Goal: Transaction & Acquisition: Purchase product/service

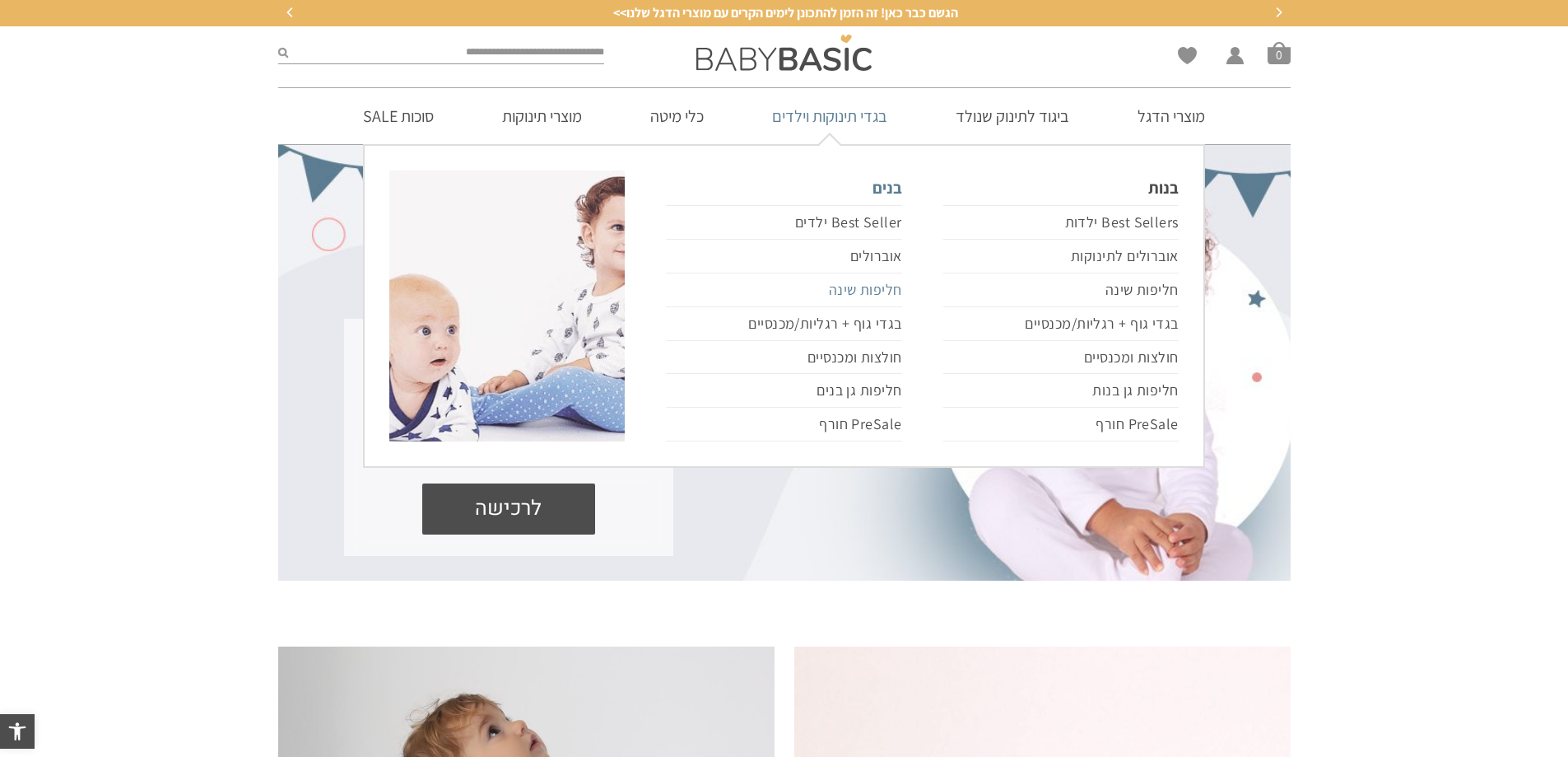
click at [884, 288] on link "חליפות שינה" at bounding box center [783, 290] width 236 height 33
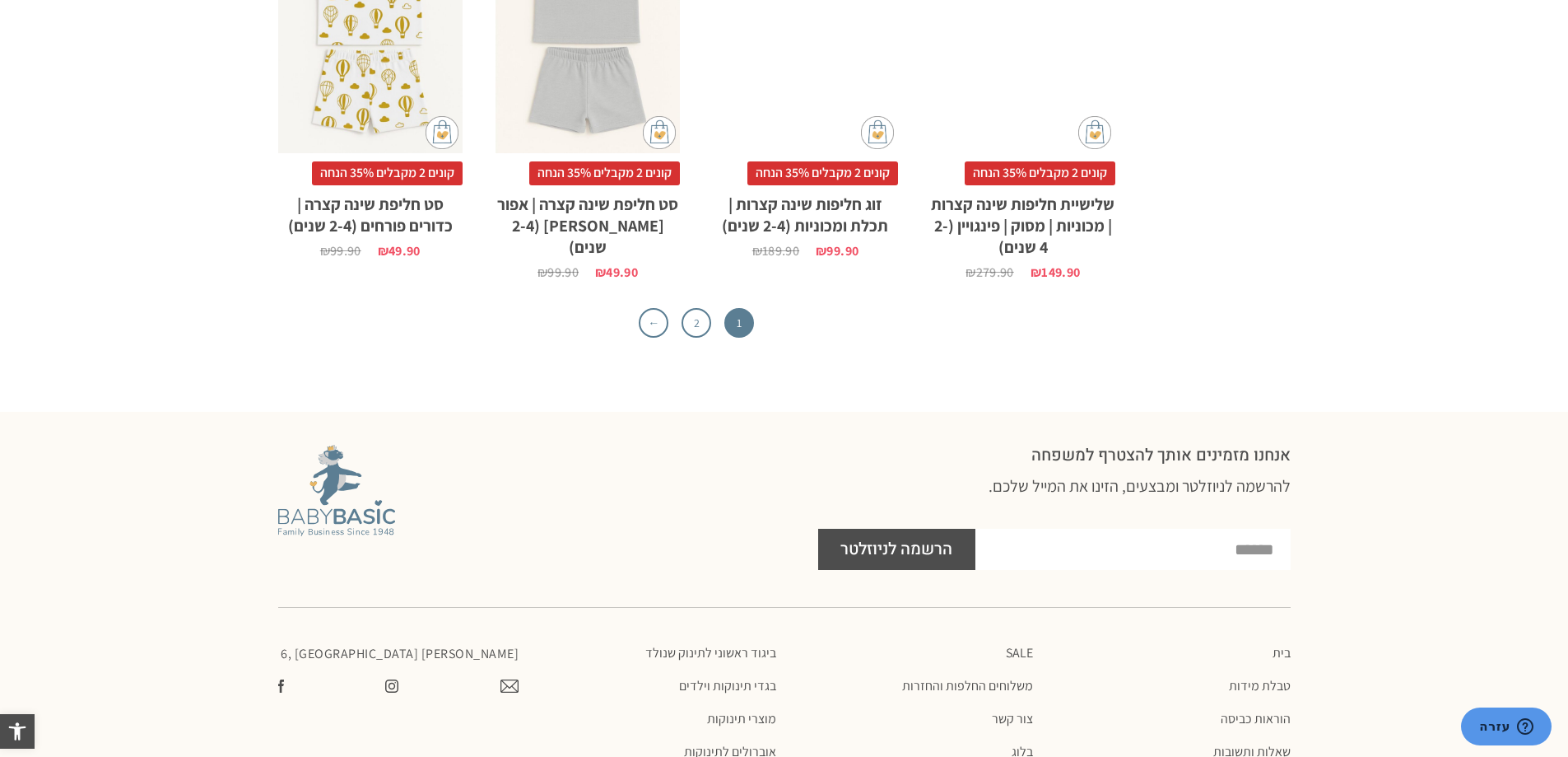
scroll to position [5106, 0]
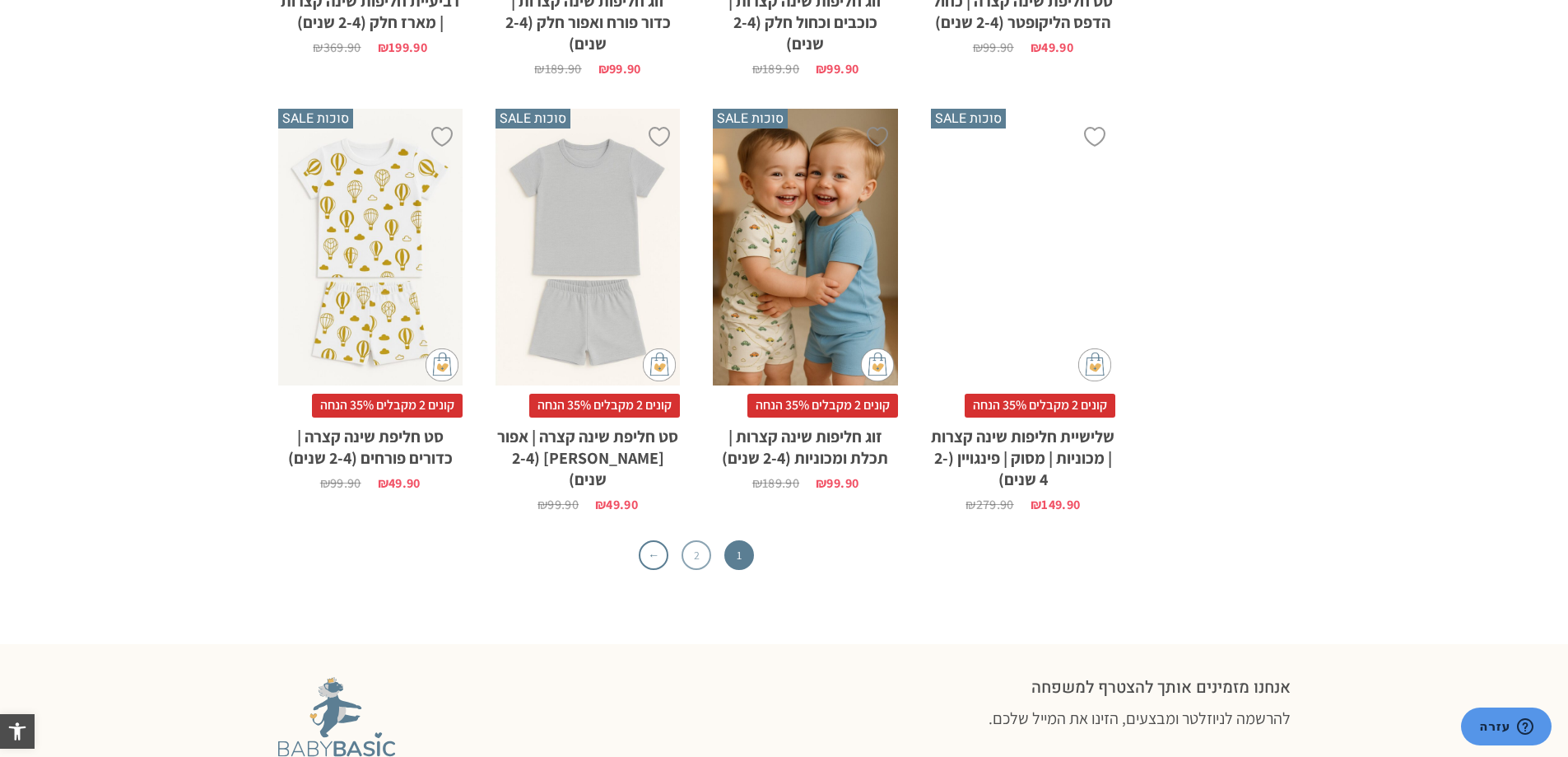
click at [694, 541] on link "2" at bounding box center [696, 555] width 29 height 29
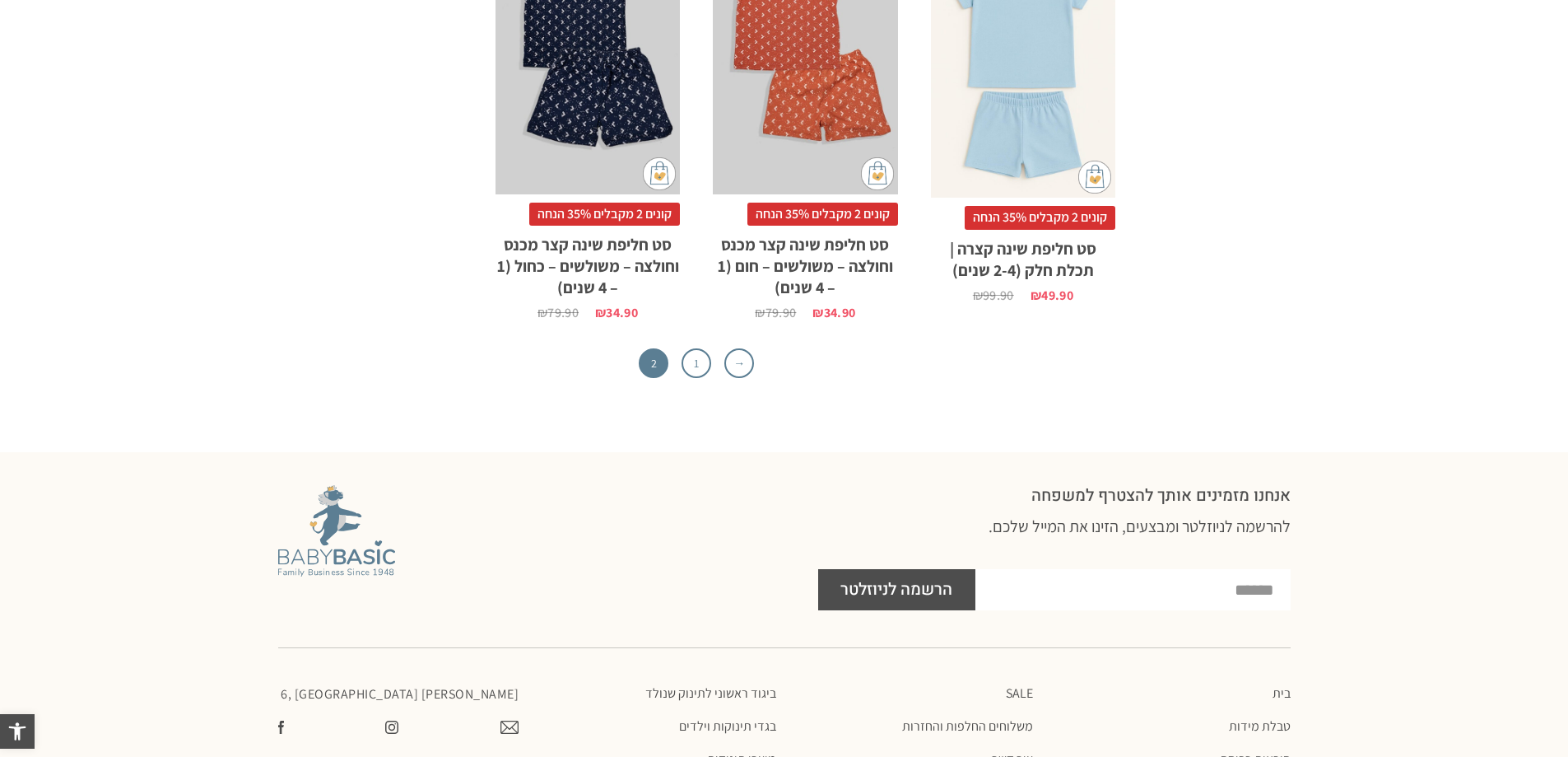
scroll to position [768, 0]
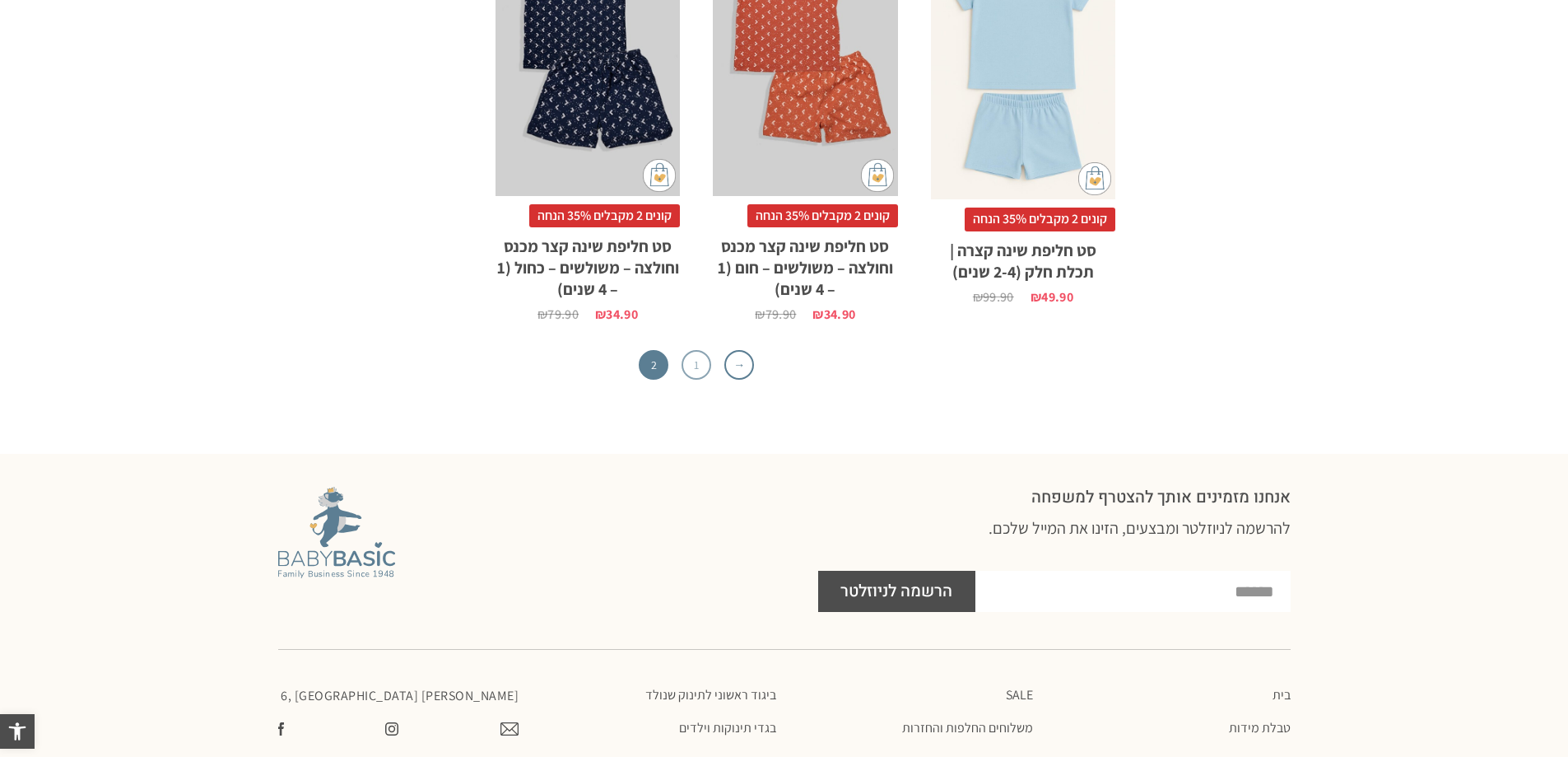
click at [698, 362] on link "1" at bounding box center [696, 364] width 29 height 29
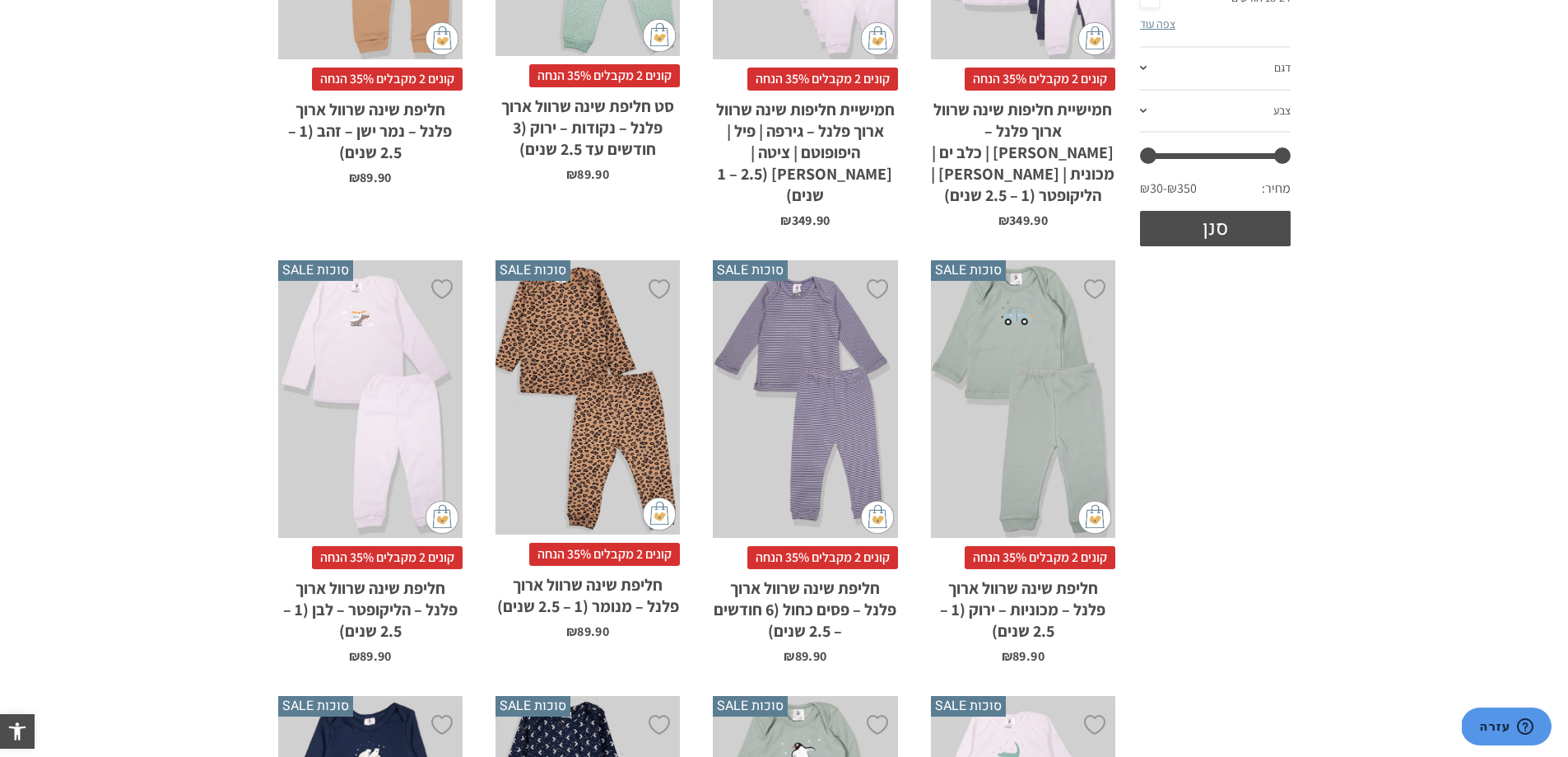
click at [1018, 438] on div "x בחירת מידה 12-18m 18-24m 24-30m" at bounding box center [1023, 399] width 184 height 277
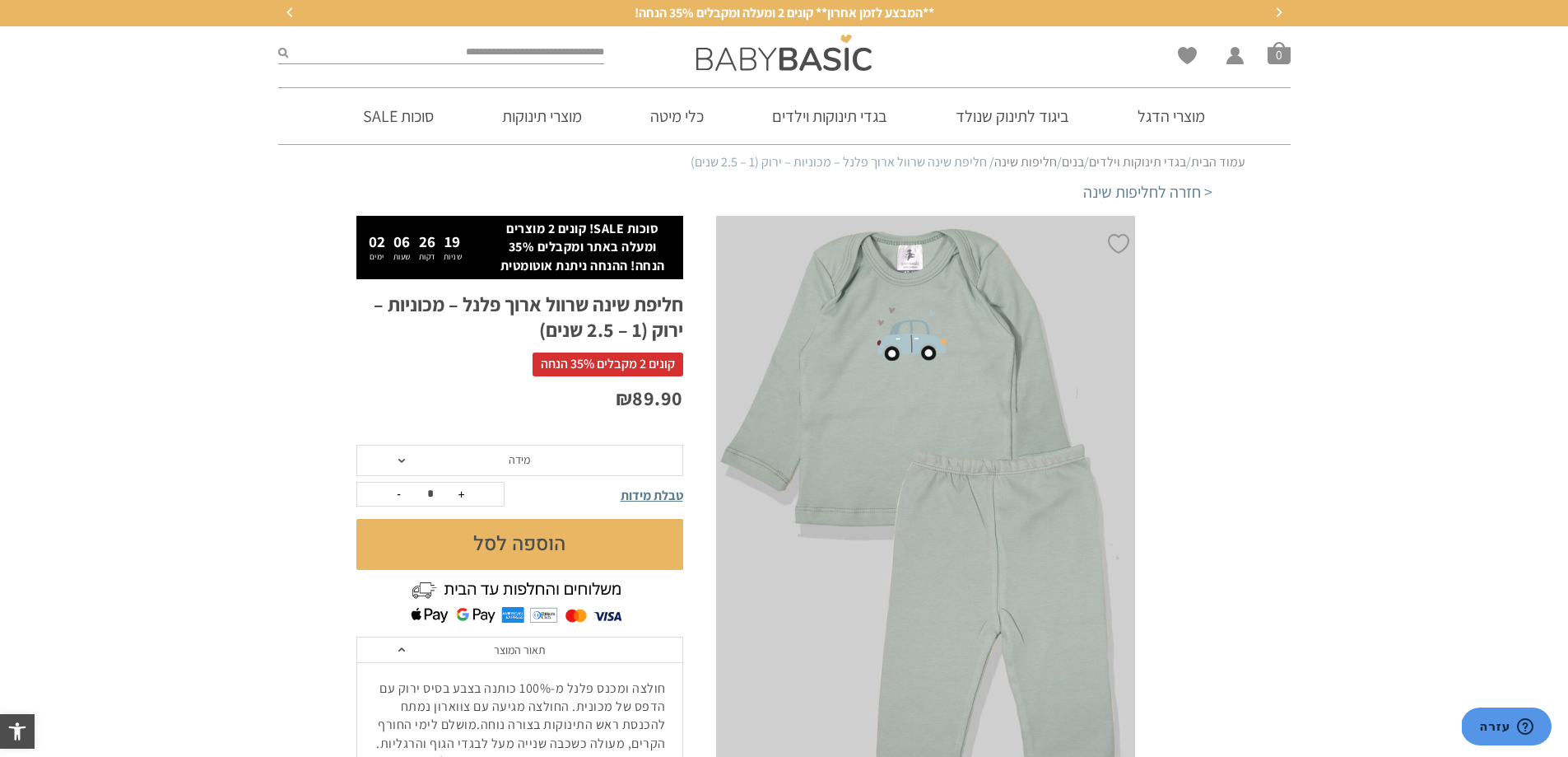
click at [403, 456] on span "מידה" at bounding box center [520, 460] width 327 height 31
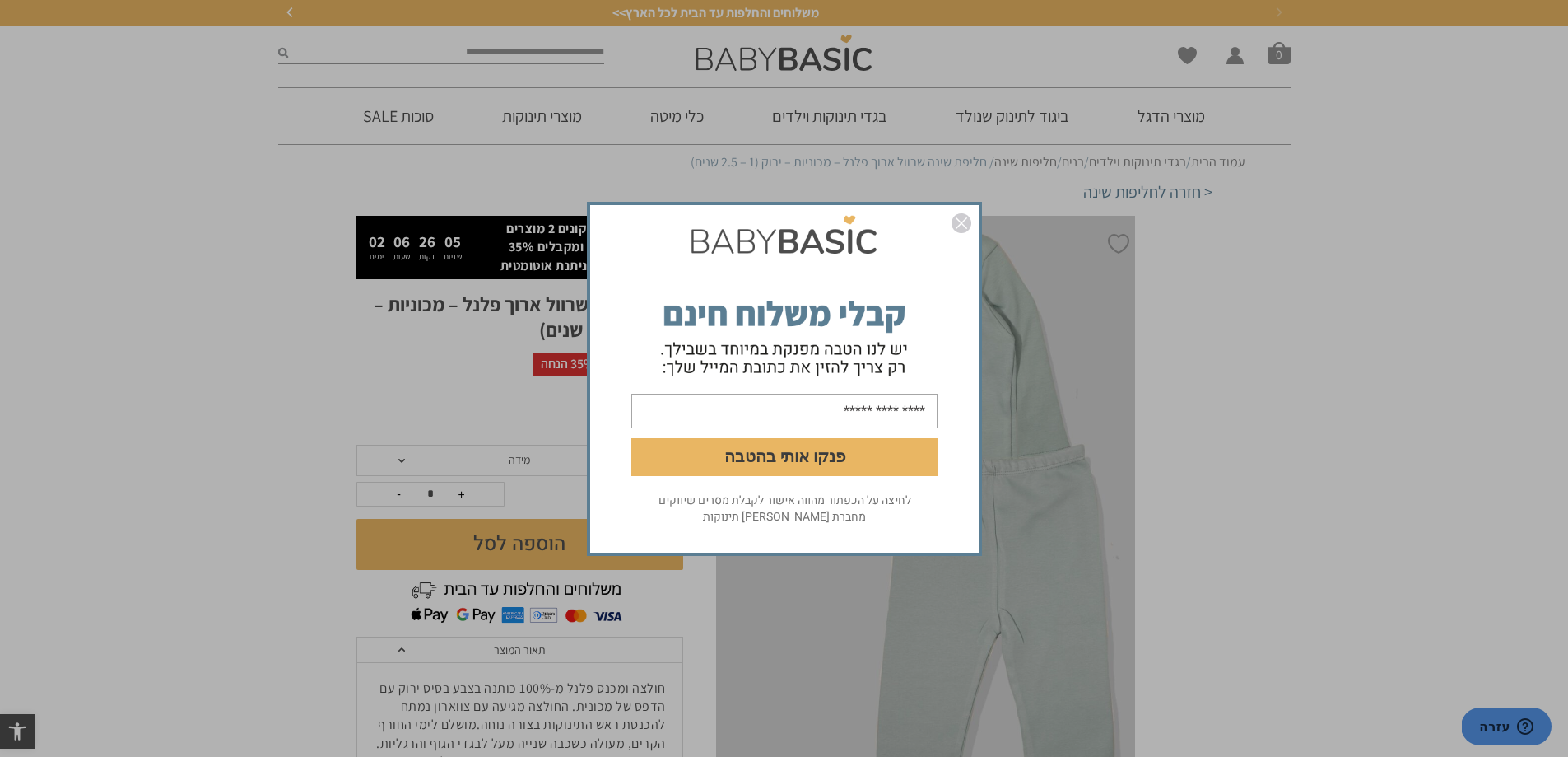
click at [889, 411] on input "email" at bounding box center [784, 409] width 306 height 34
type input "**********"
click at [849, 458] on button "פנקו אותי בהטבה" at bounding box center [784, 456] width 306 height 38
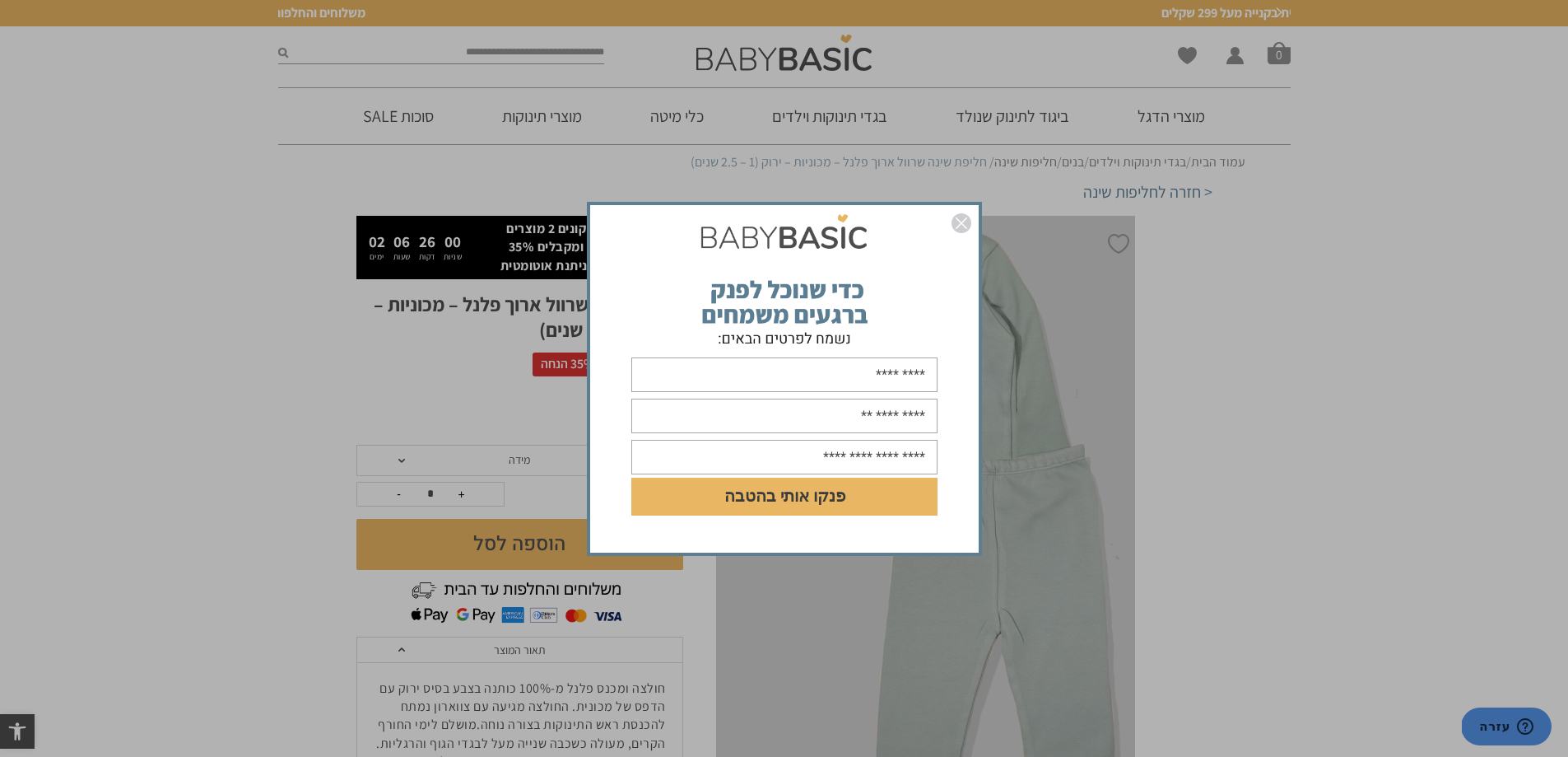
click at [873, 373] on input "text" at bounding box center [784, 374] width 306 height 34
type input "****"
click at [843, 411] on input "text" at bounding box center [784, 415] width 306 height 34
type input "**********"
click at [820, 459] on input "text" at bounding box center [784, 456] width 306 height 34
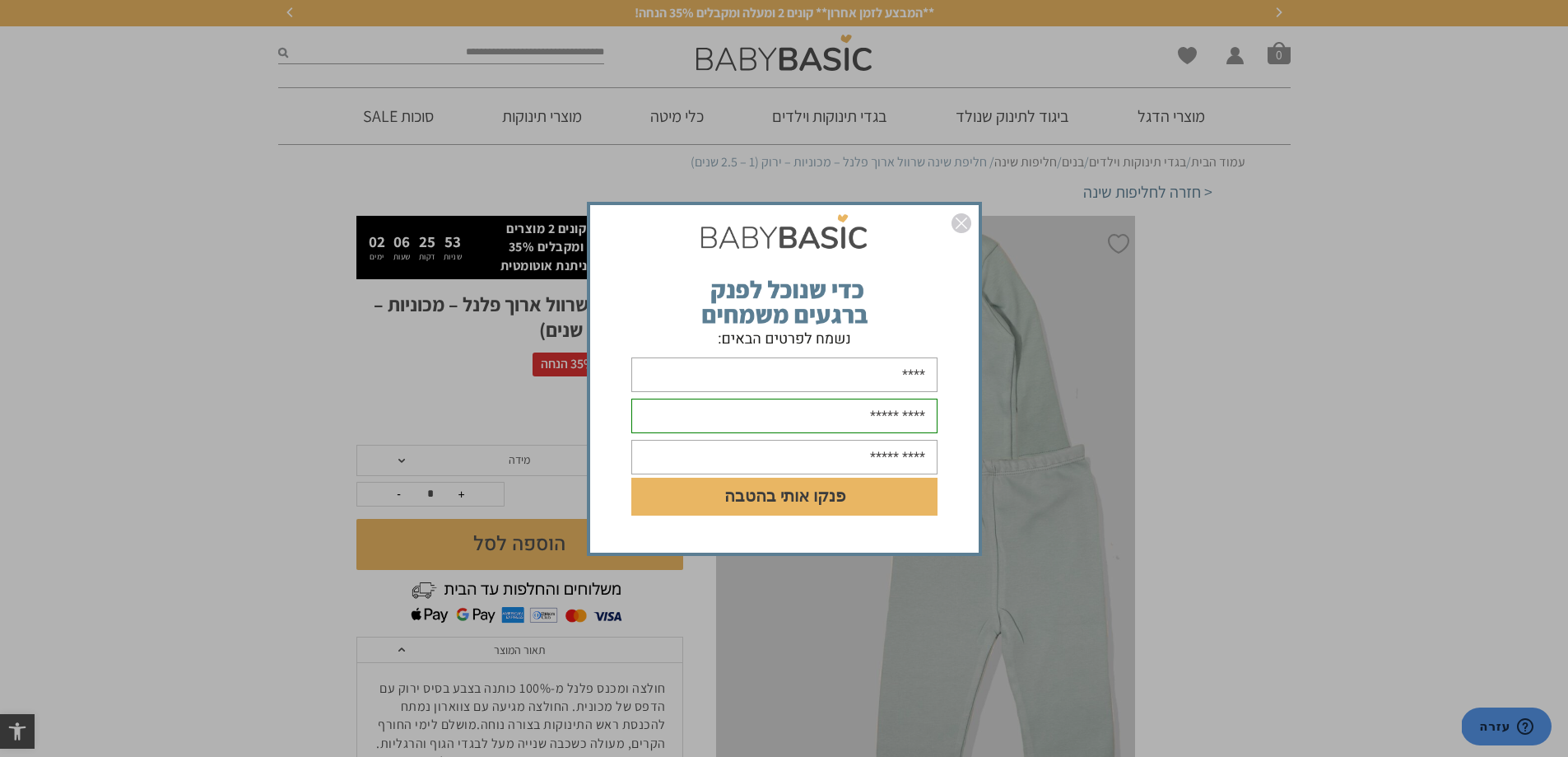
click at [841, 461] on input "text" at bounding box center [784, 456] width 306 height 34
drag, startPoint x: 852, startPoint y: 451, endPoint x: 841, endPoint y: 453, distance: 11.2
click at [841, 453] on input "text" at bounding box center [784, 456] width 306 height 34
drag, startPoint x: 841, startPoint y: 453, endPoint x: 860, endPoint y: 453, distance: 19.0
click at [860, 453] on input "text" at bounding box center [784, 456] width 306 height 34
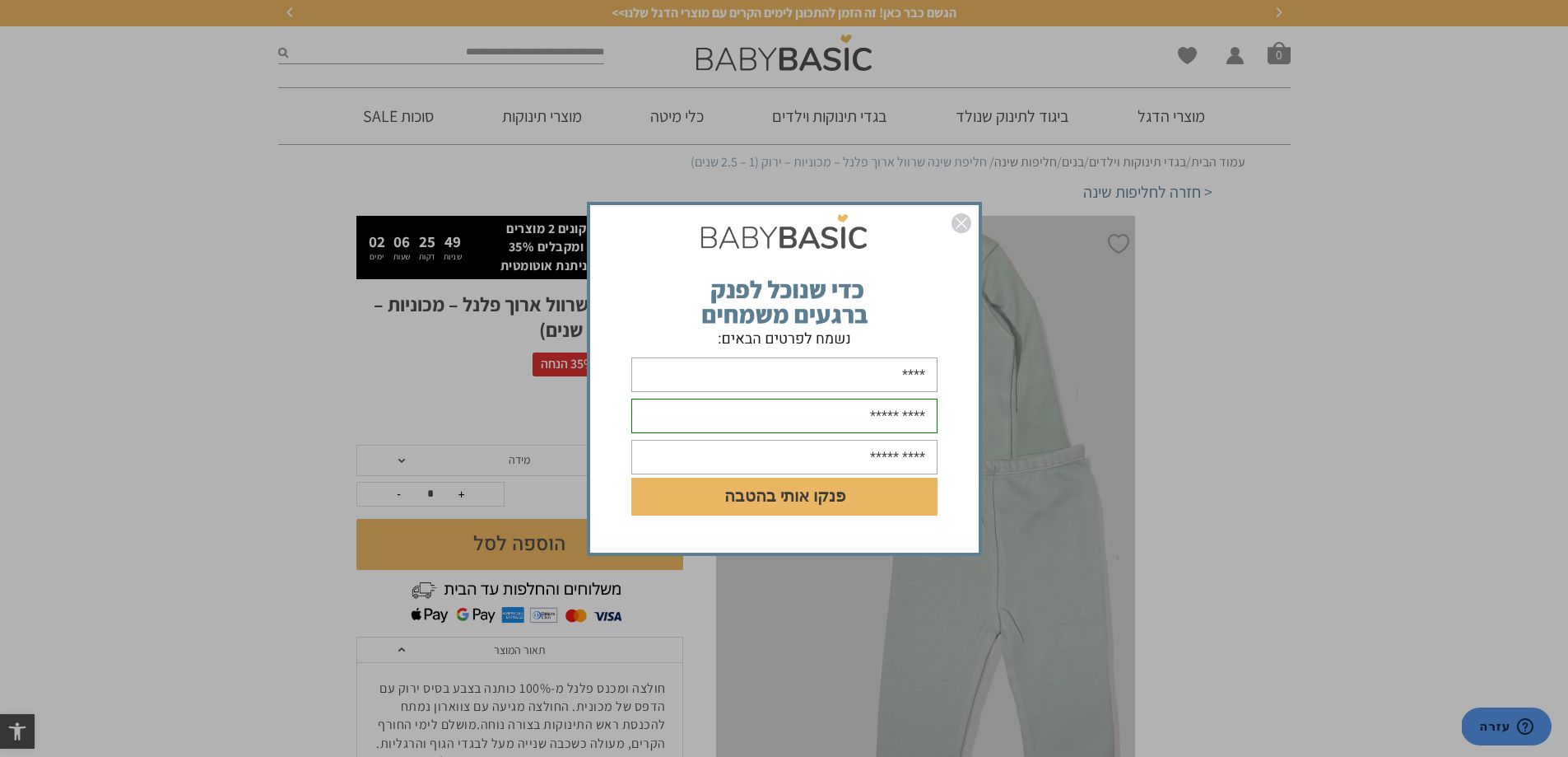
drag, startPoint x: 841, startPoint y: 456, endPoint x: 853, endPoint y: 454, distance: 12.2
click at [853, 454] on input "text" at bounding box center [784, 456] width 306 height 34
drag, startPoint x: 883, startPoint y: 453, endPoint x: 892, endPoint y: 449, distance: 9.8
click at [892, 449] on input "*********" at bounding box center [784, 456] width 306 height 34
drag, startPoint x: 890, startPoint y: 451, endPoint x: 902, endPoint y: 452, distance: 12.0
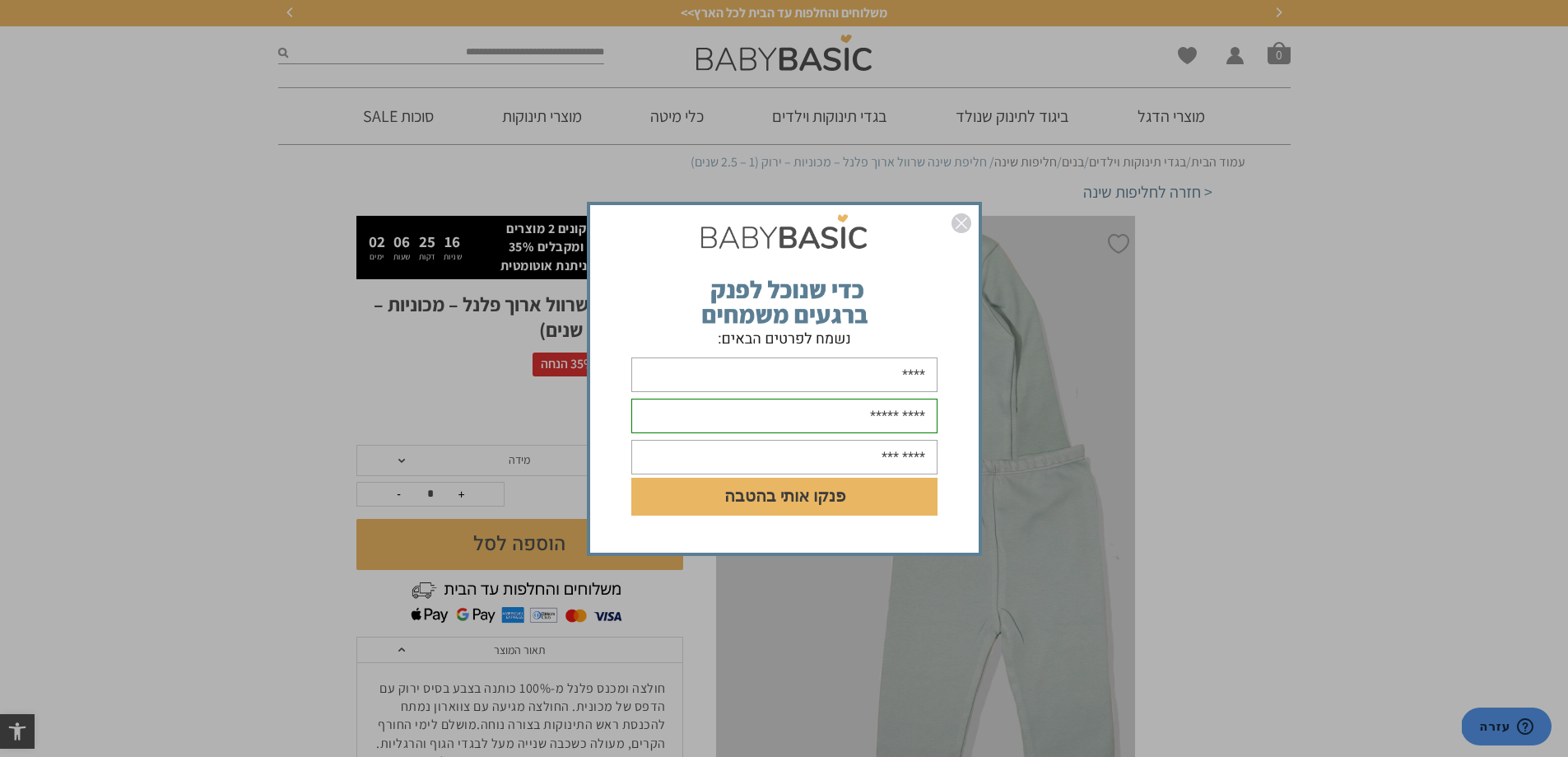
click at [902, 452] on input "********" at bounding box center [784, 456] width 306 height 34
drag, startPoint x: 929, startPoint y: 457, endPoint x: 912, endPoint y: 454, distance: 17.3
click at [912, 454] on input "********" at bounding box center [784, 456] width 306 height 34
click at [861, 453] on input "********" at bounding box center [784, 456] width 306 height 34
drag, startPoint x: 865, startPoint y: 453, endPoint x: 885, endPoint y: 450, distance: 20.2
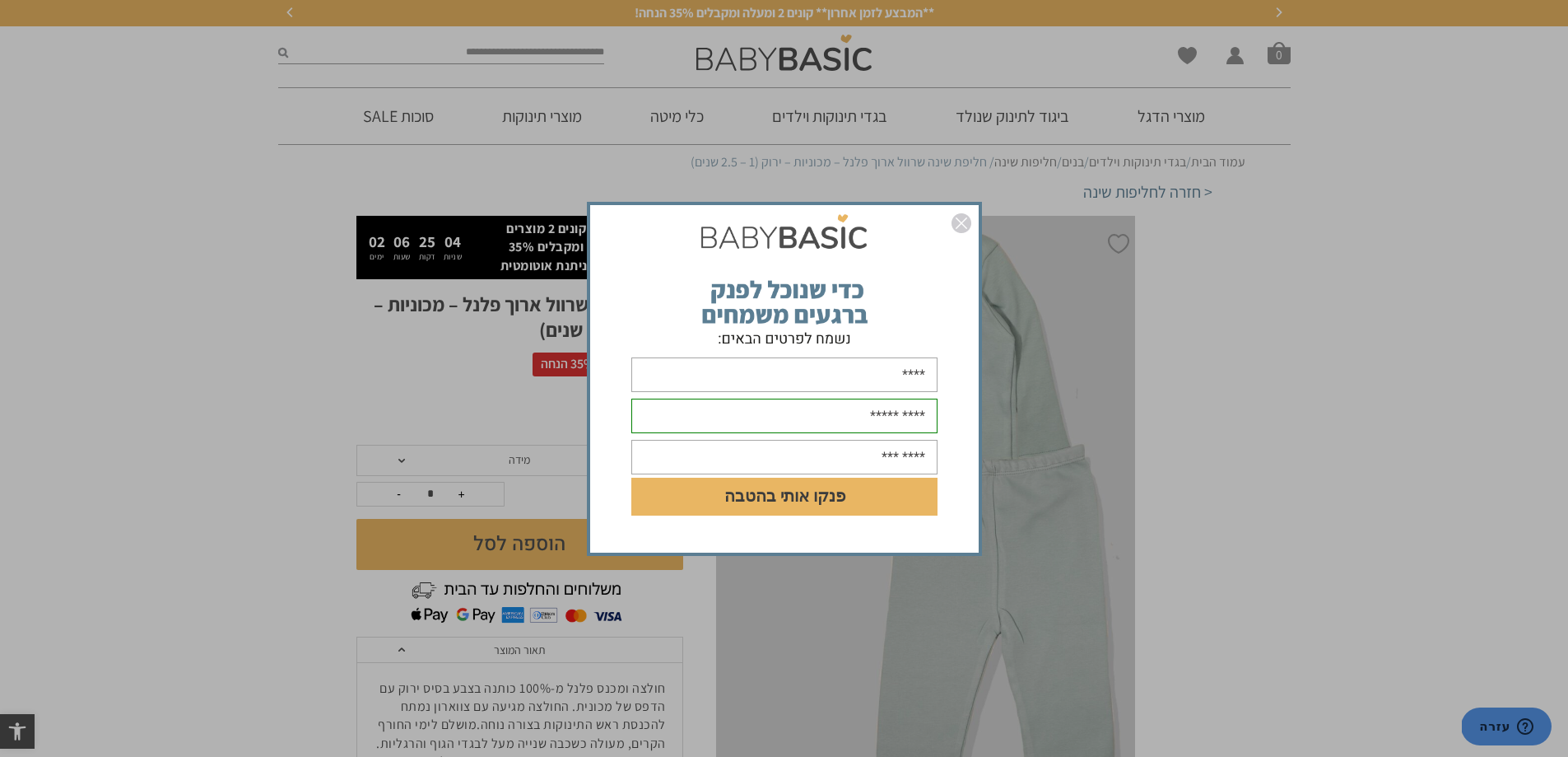
click at [885, 450] on input "********" at bounding box center [784, 456] width 306 height 34
drag, startPoint x: 874, startPoint y: 456, endPoint x: 884, endPoint y: 453, distance: 10.4
click at [884, 453] on input "********" at bounding box center [784, 456] width 306 height 34
click at [903, 456] on input "********" at bounding box center [784, 456] width 306 height 34
drag, startPoint x: 856, startPoint y: 450, endPoint x: 957, endPoint y: 461, distance: 101.6
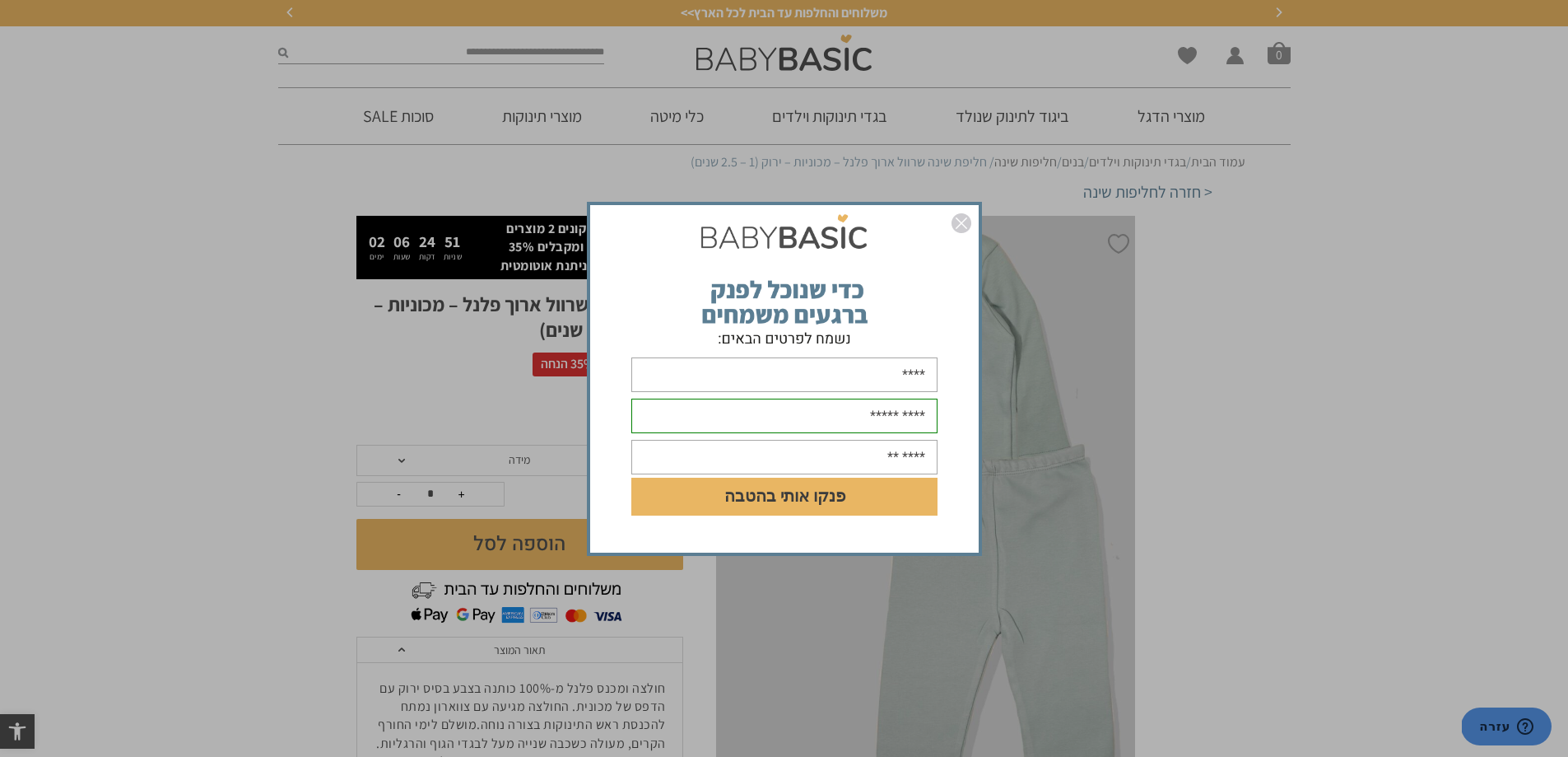
click at [957, 461] on form "**********" at bounding box center [784, 378] width 389 height 307
drag, startPoint x: 866, startPoint y: 458, endPoint x: 1012, endPoint y: 463, distance: 146.1
click at [1012, 463] on div "**********" at bounding box center [784, 378] width 1568 height 757
type input "*"
type input "**********"
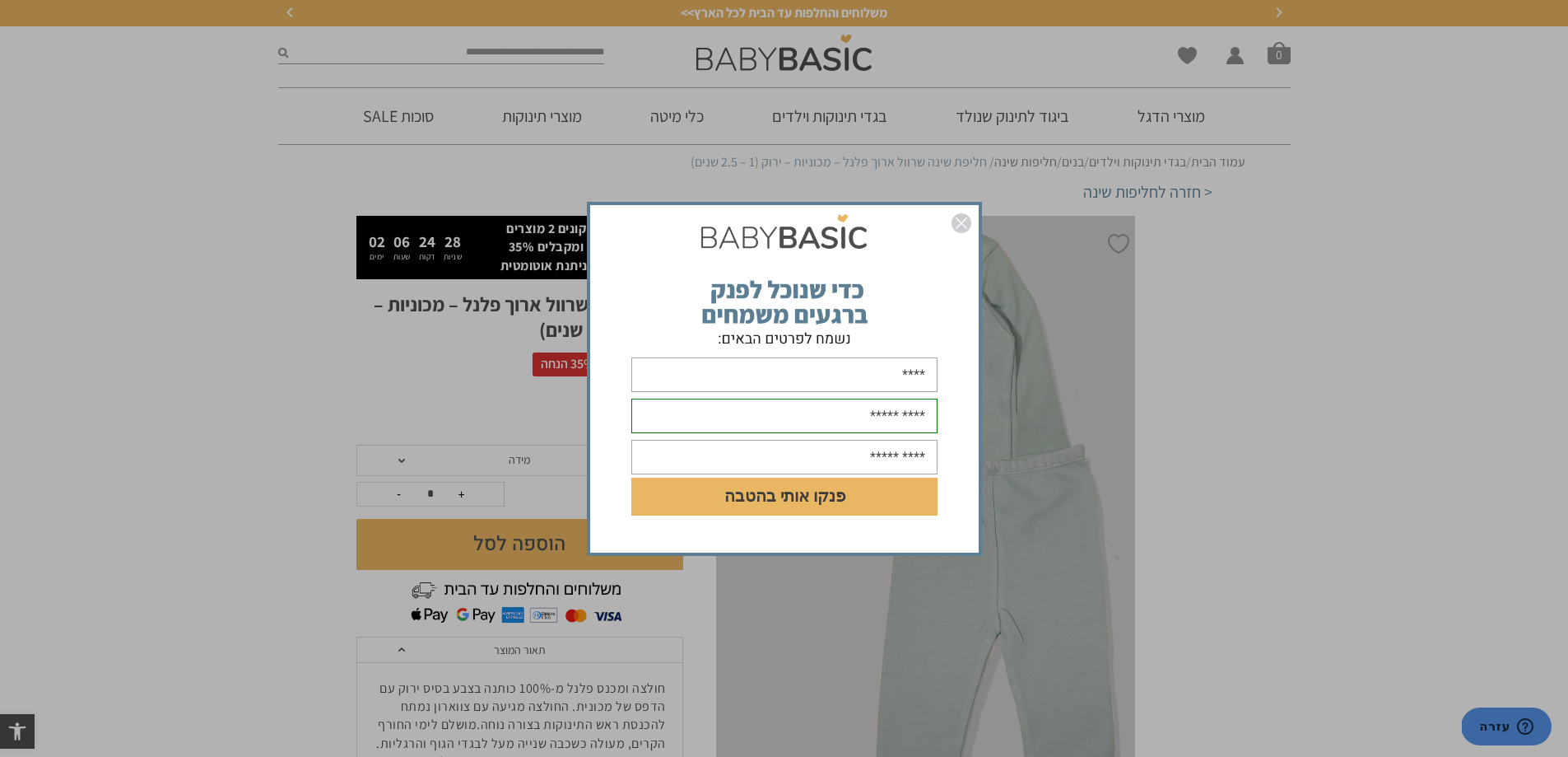
click at [857, 497] on button "פנקו אותי בהטבה" at bounding box center [784, 497] width 306 height 38
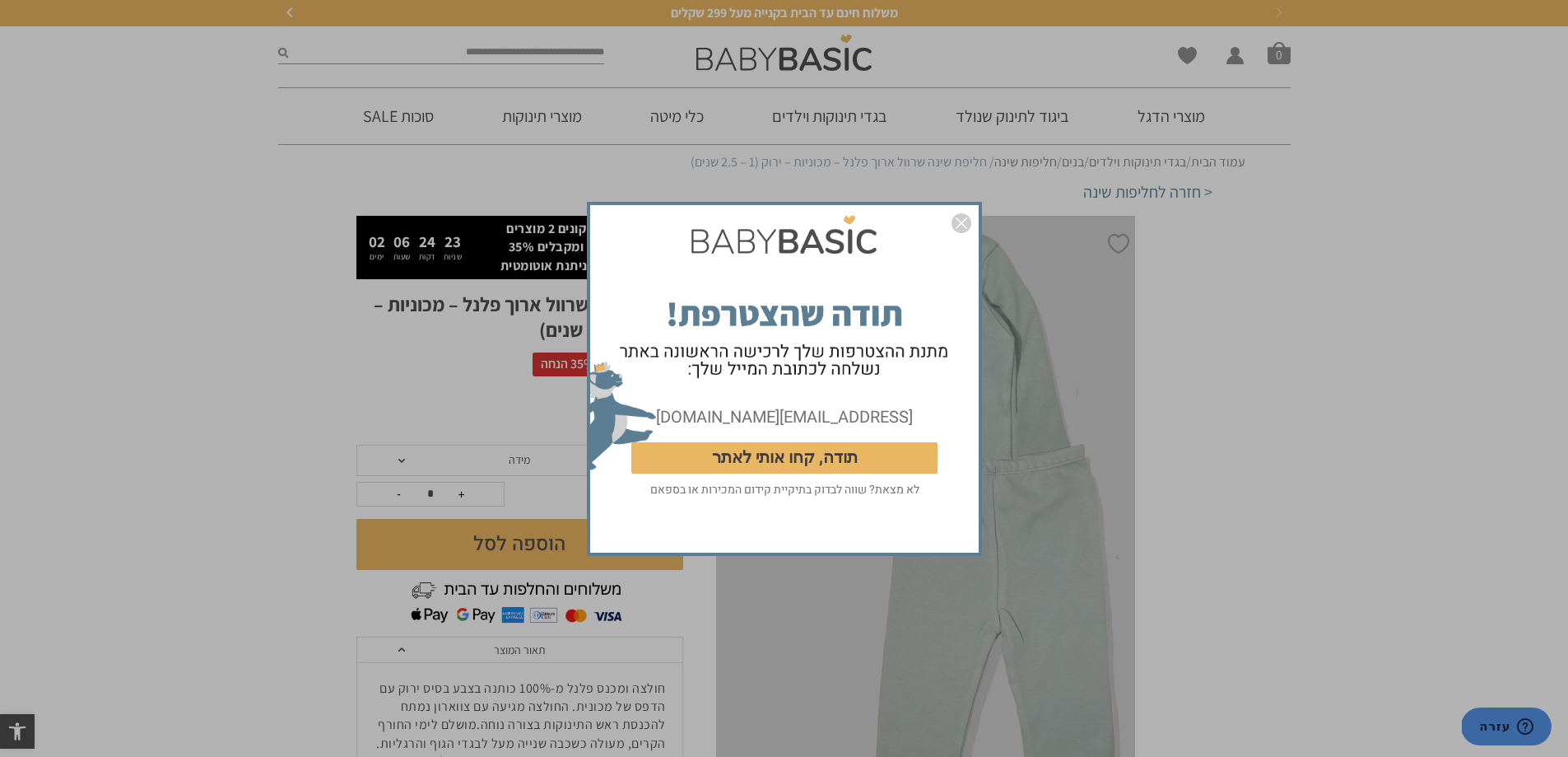
click at [850, 457] on button "תודה, קחו אותי לאתר" at bounding box center [784, 457] width 306 height 31
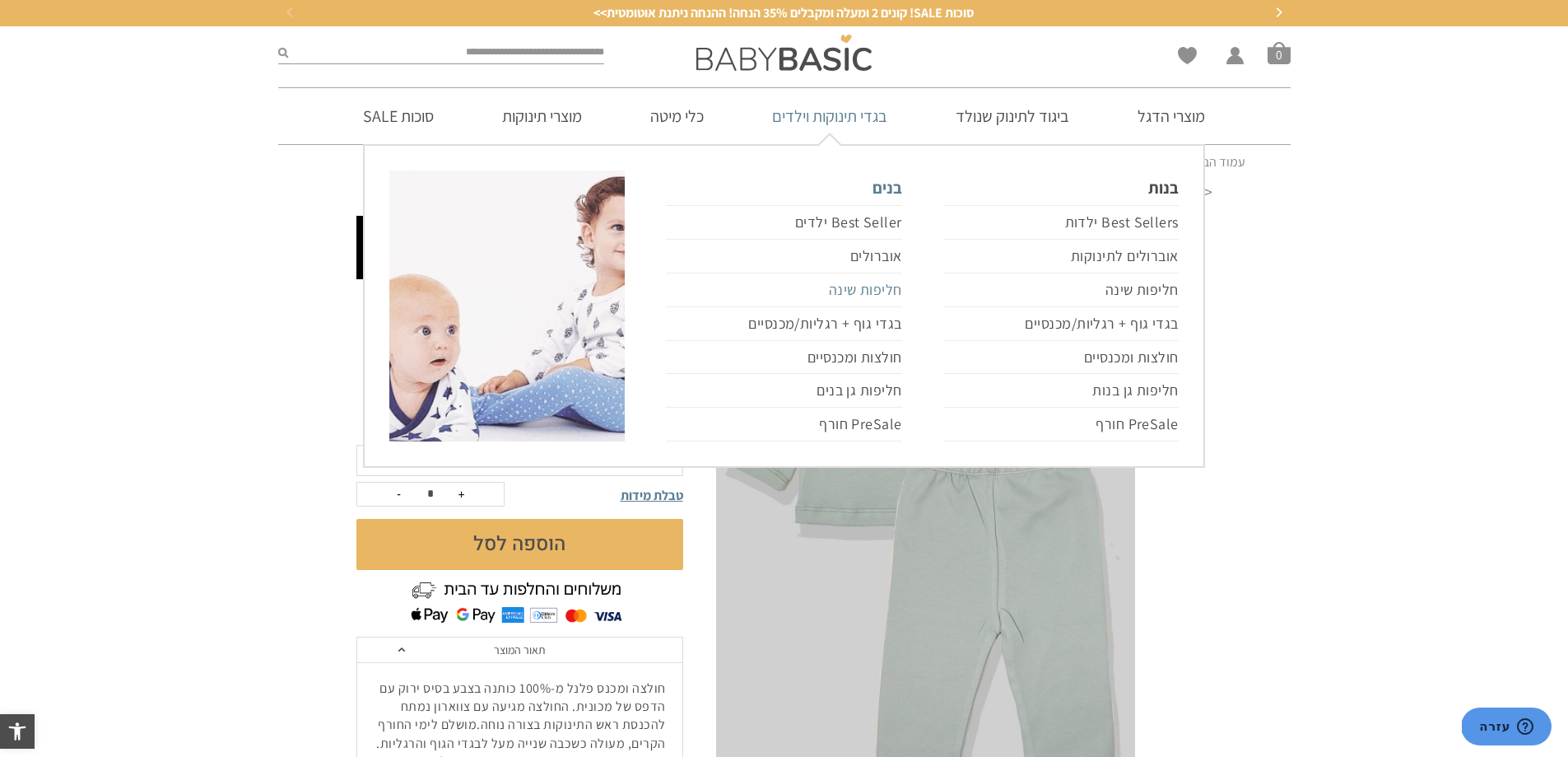
click at [881, 296] on link "חליפות שינה" at bounding box center [783, 290] width 236 height 33
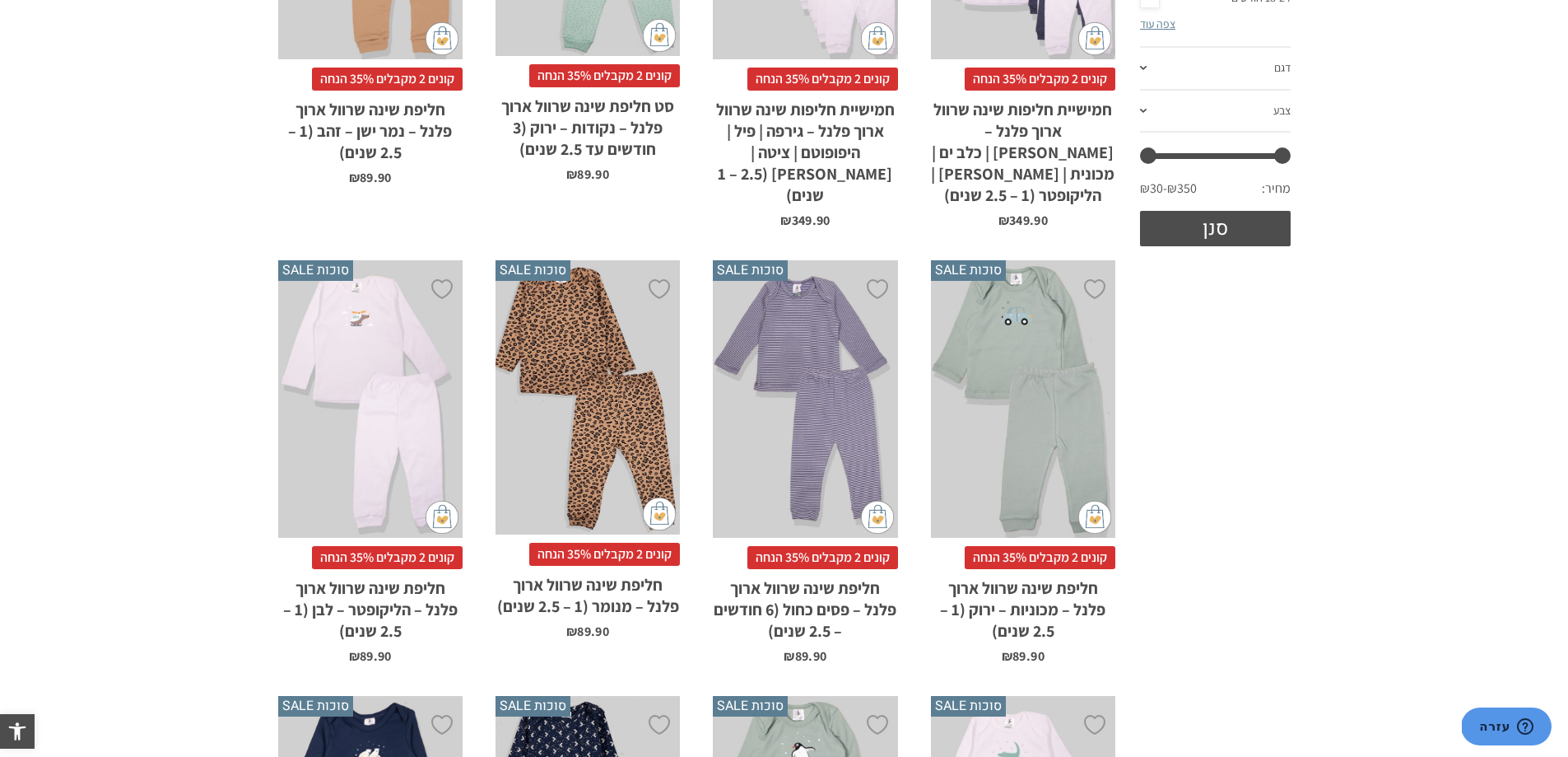
click at [839, 413] on div "x בחירת מידה 6-12m 12-18m 18-24m 24-30m" at bounding box center [805, 399] width 184 height 277
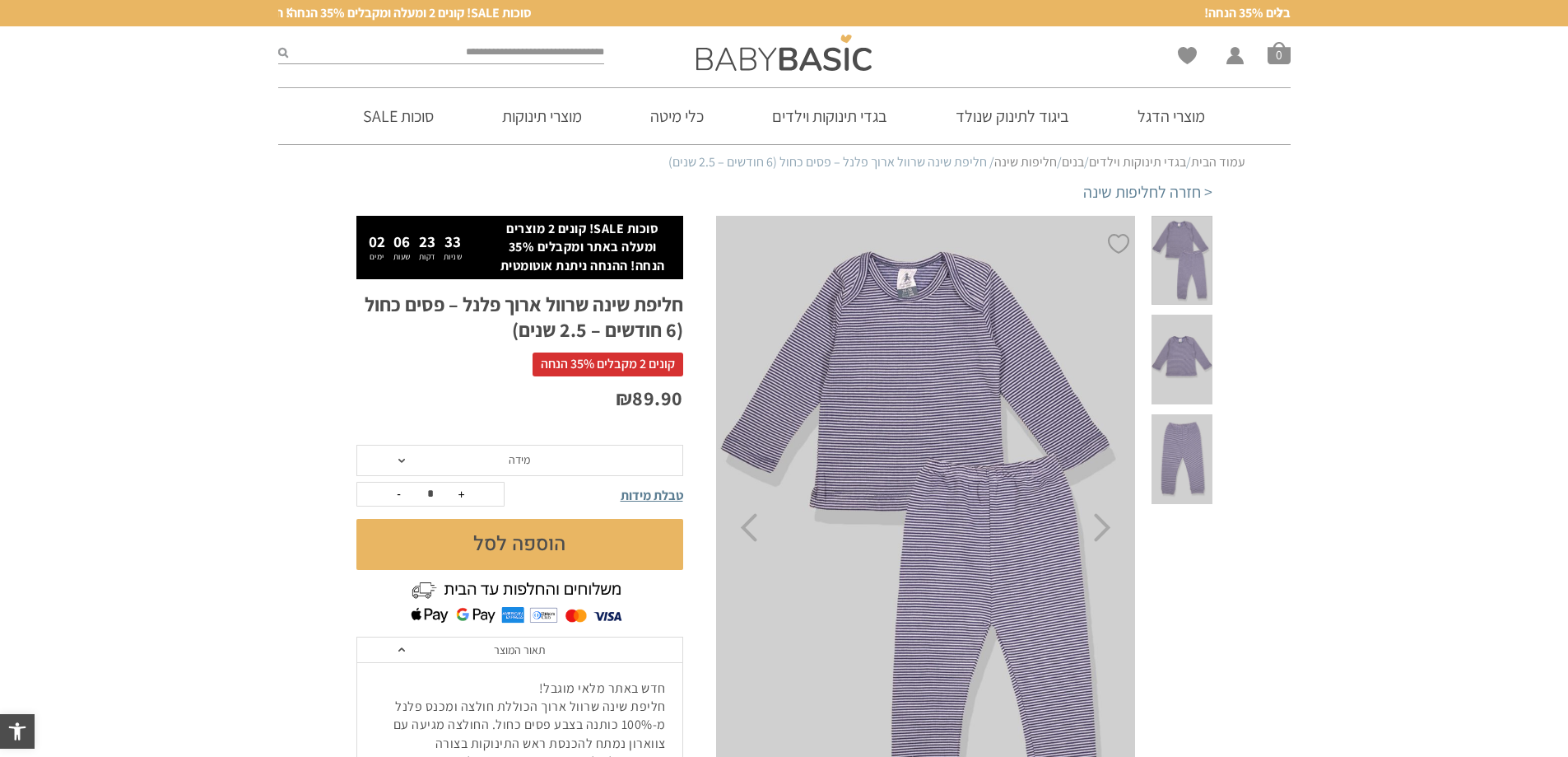
click at [401, 462] on span at bounding box center [401, 460] width 7 height 4
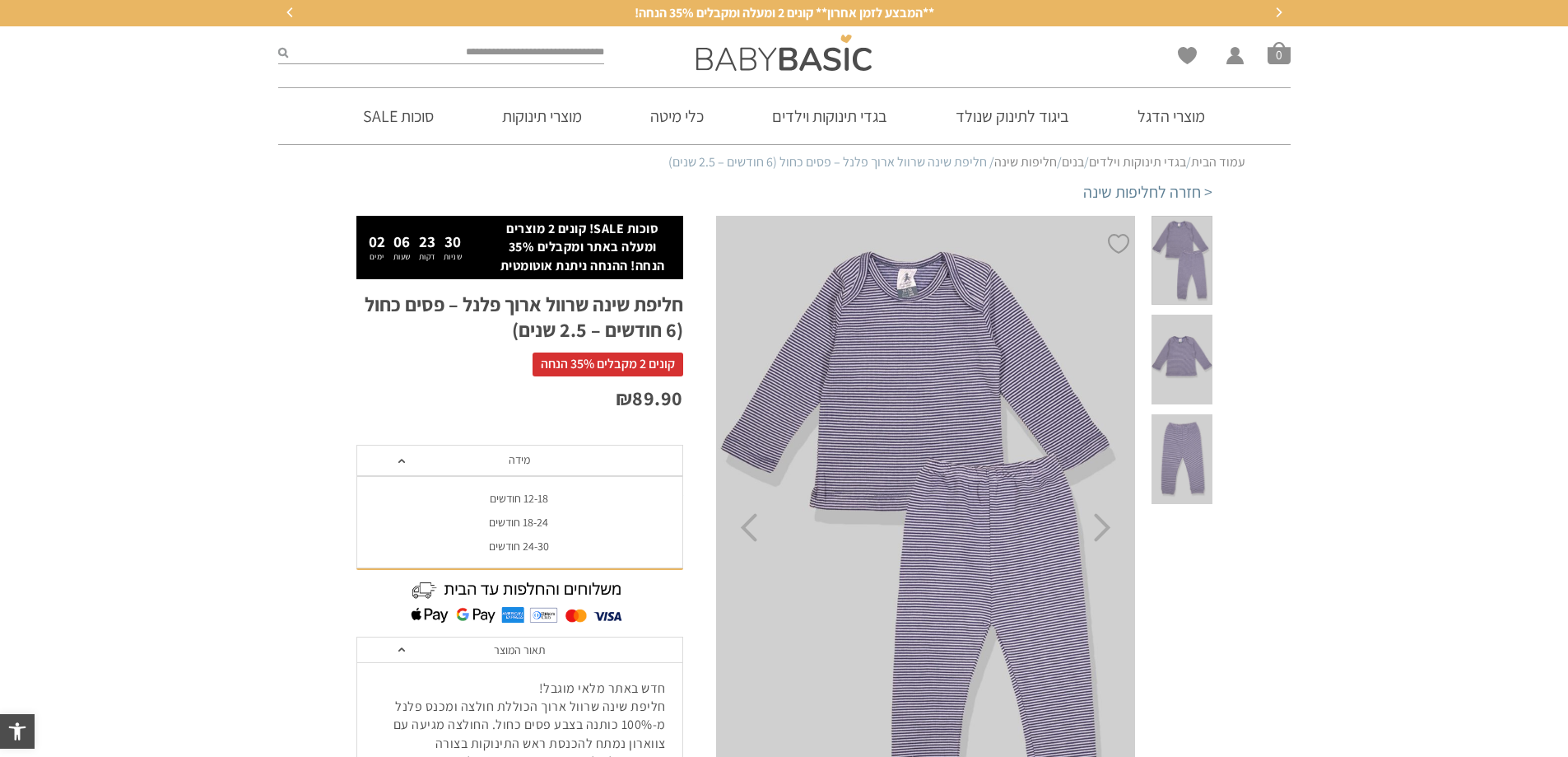
click at [522, 501] on div "12-18 חודשים" at bounding box center [519, 498] width 327 height 14
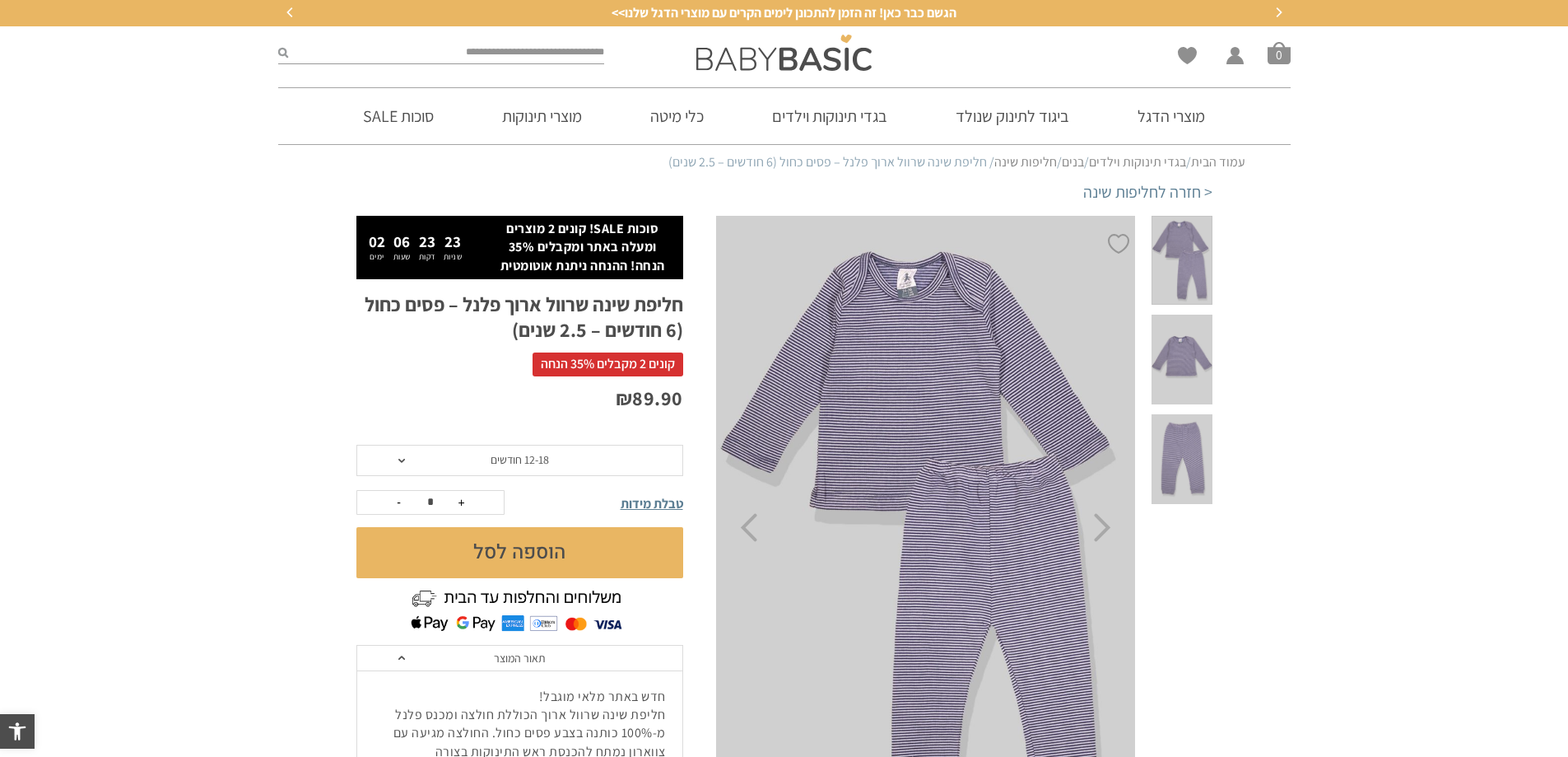
click at [503, 545] on button "הוספה לסל" at bounding box center [520, 552] width 327 height 51
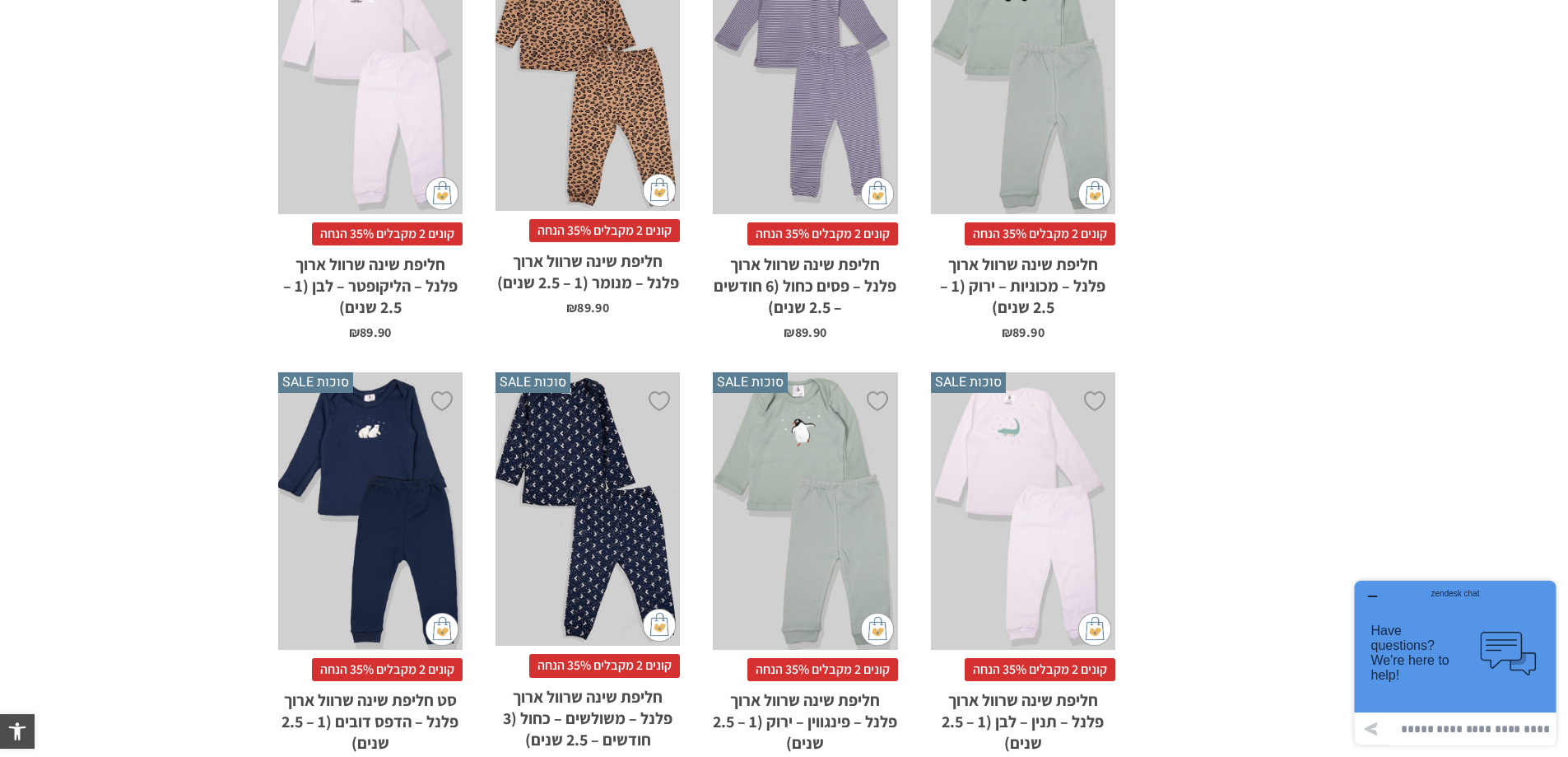
scroll to position [929, 0]
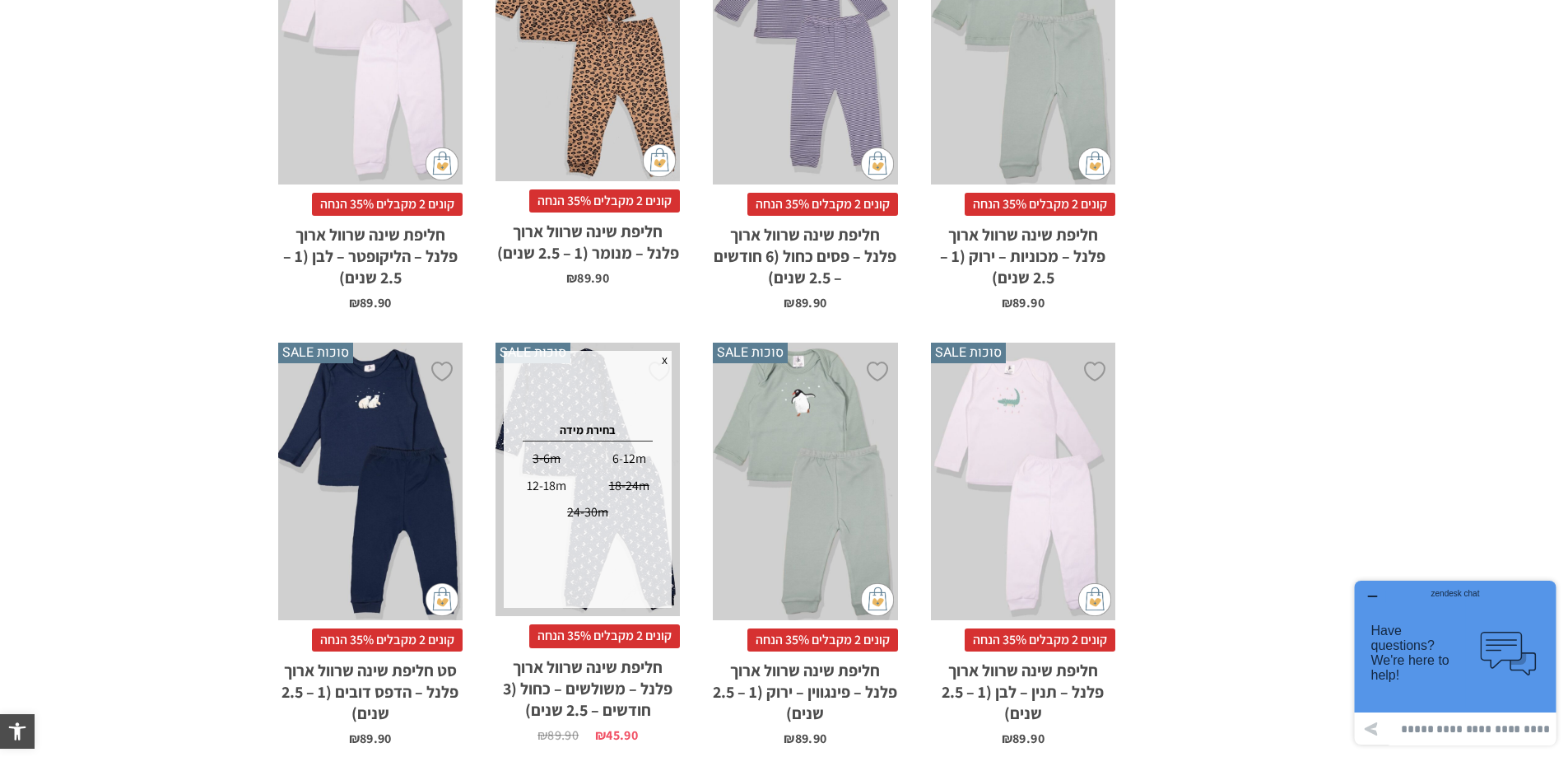
click at [806, 518] on div "x בחירת מידה 12-18m 18-24m 24-30m" at bounding box center [805, 481] width 184 height 277
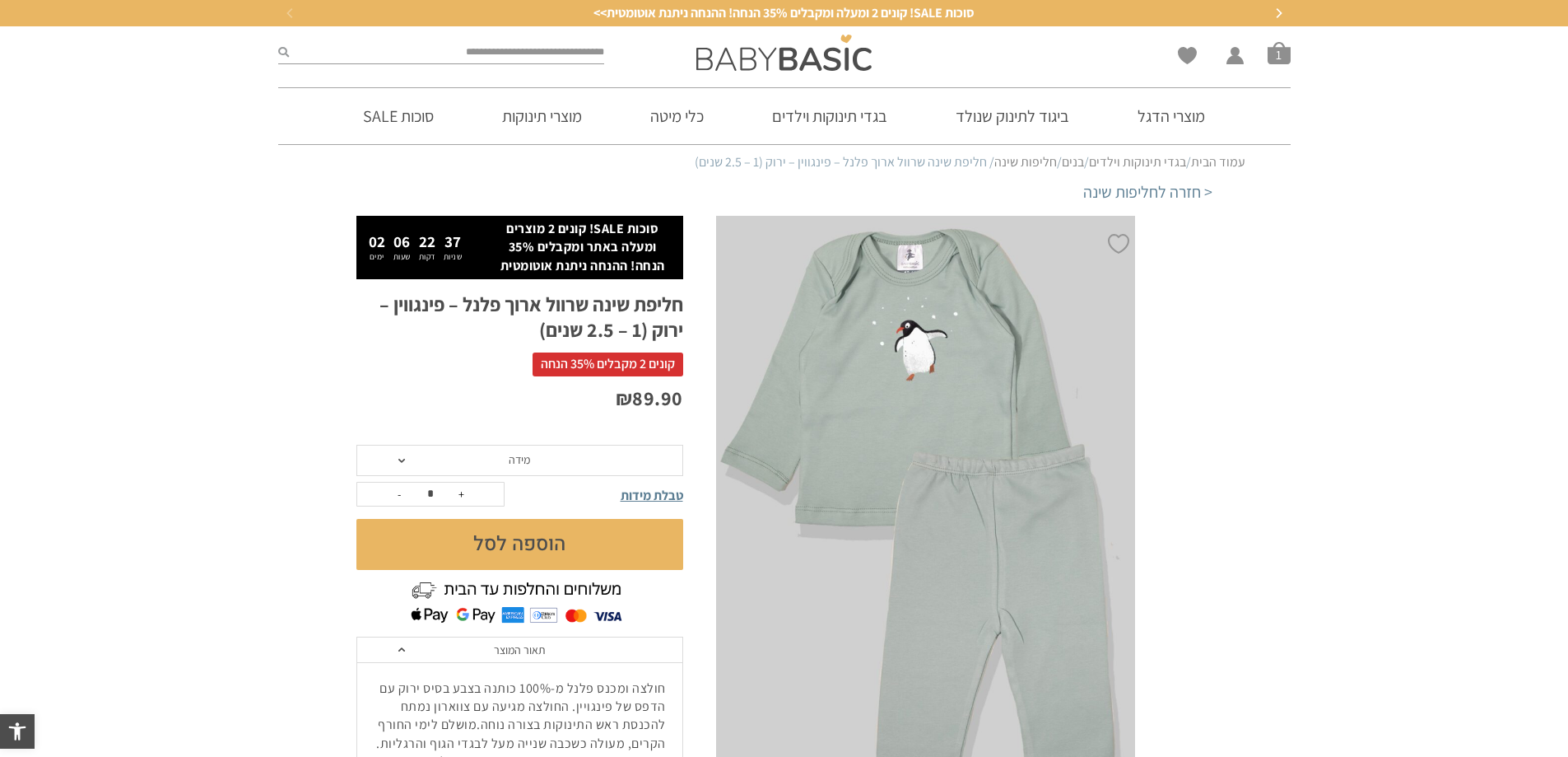
click at [401, 462] on span at bounding box center [401, 460] width 7 height 4
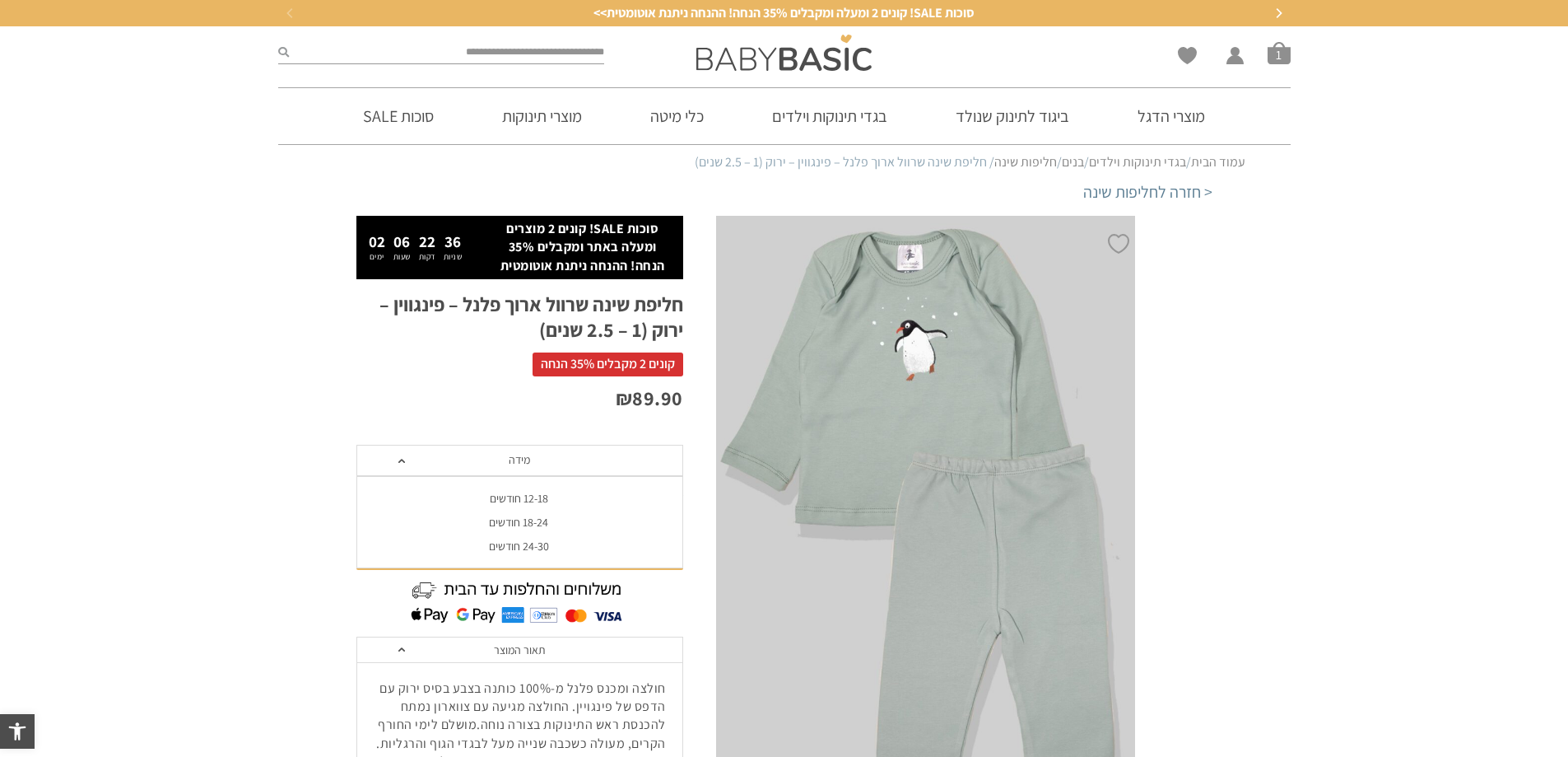
click at [535, 499] on div "12-18 חודשים" at bounding box center [519, 498] width 327 height 14
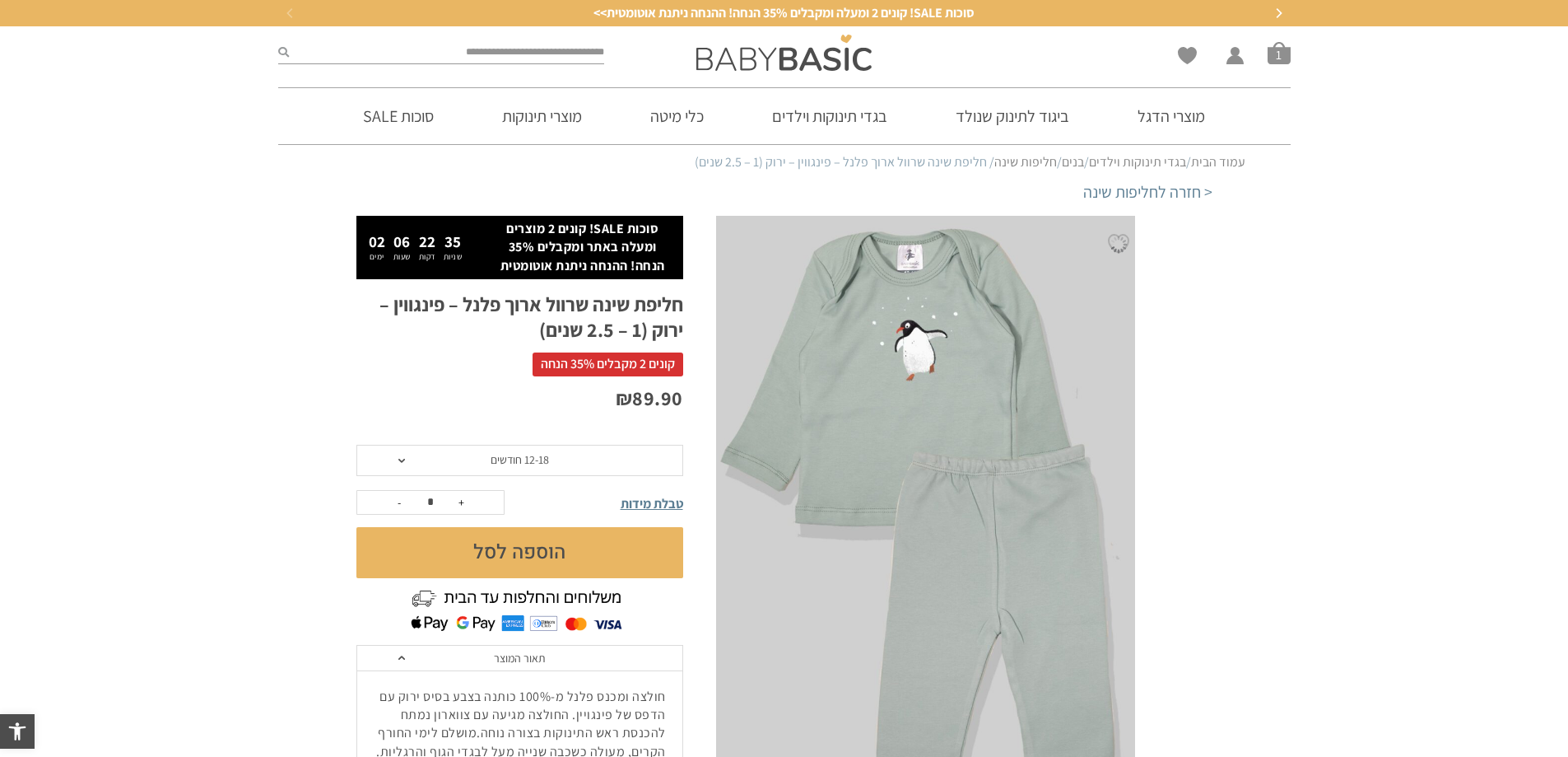
click at [618, 552] on button "הוספה לסל" at bounding box center [520, 552] width 327 height 51
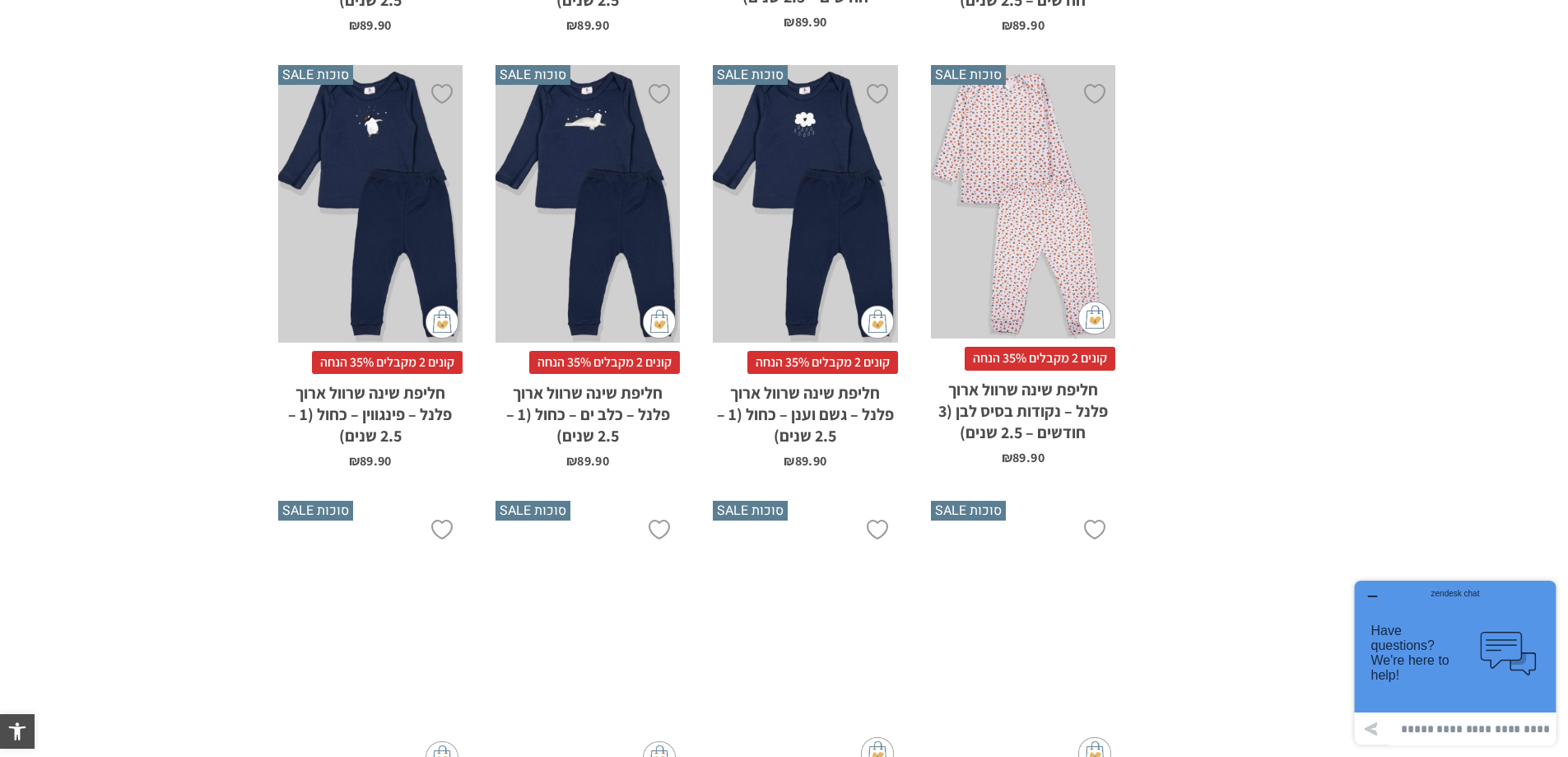
scroll to position [2536, 0]
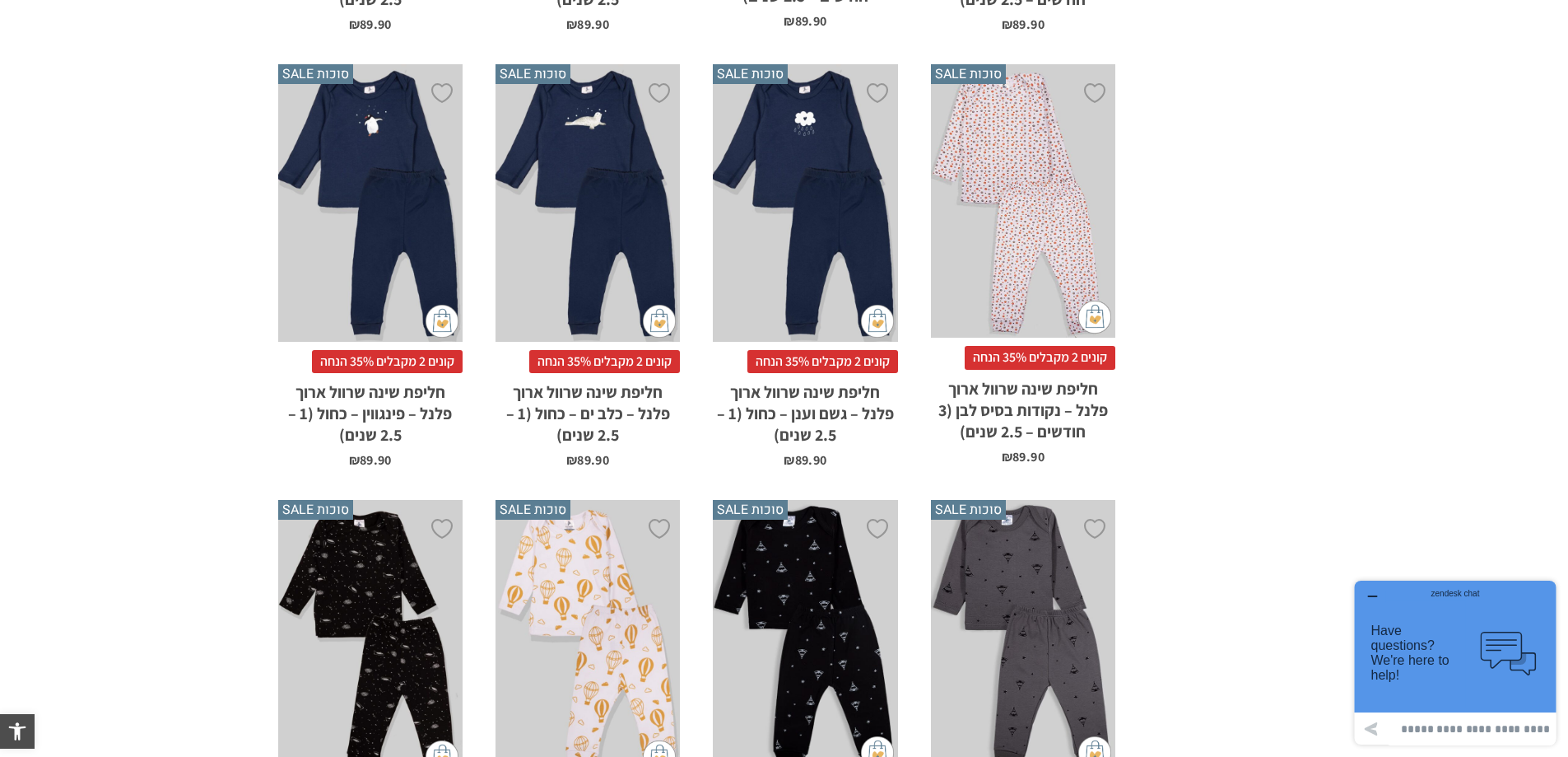
click at [634, 210] on div "x בחירת מידה 12-18m 18-24m 24-30m" at bounding box center [587, 203] width 184 height 277
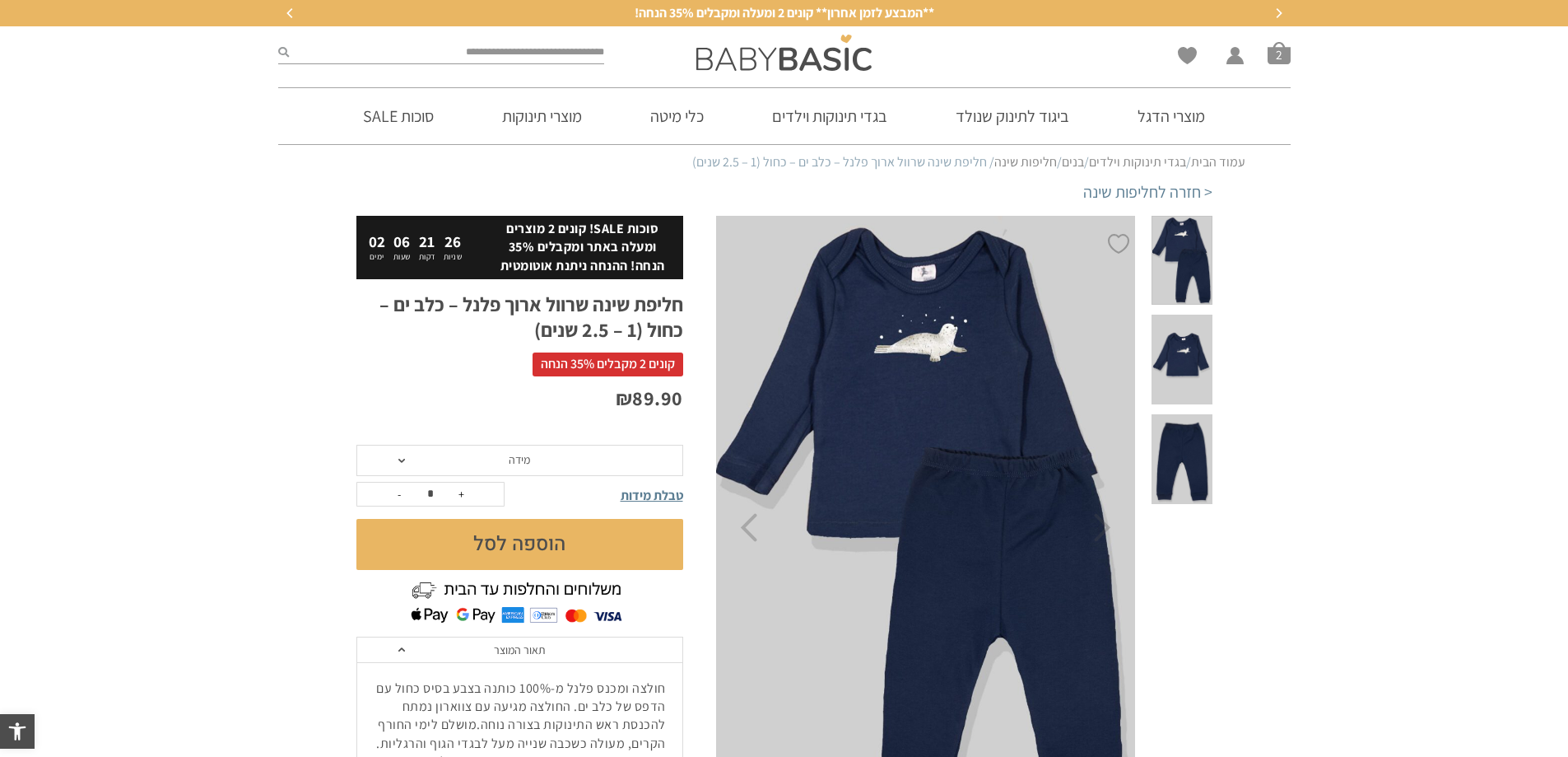
click at [403, 459] on span at bounding box center [401, 460] width 7 height 4
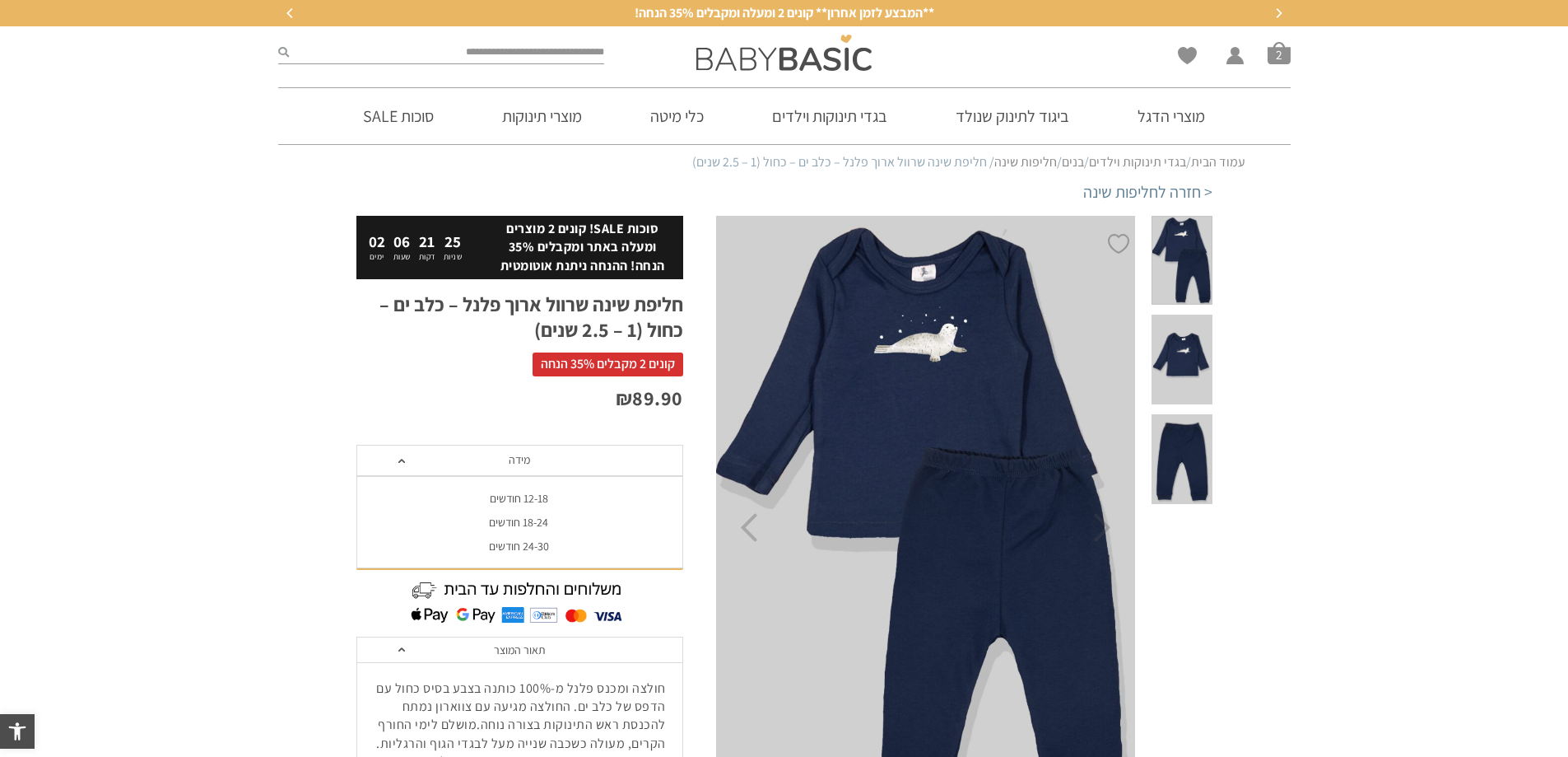
click at [504, 497] on div "12-18 חודשים" at bounding box center [519, 498] width 327 height 14
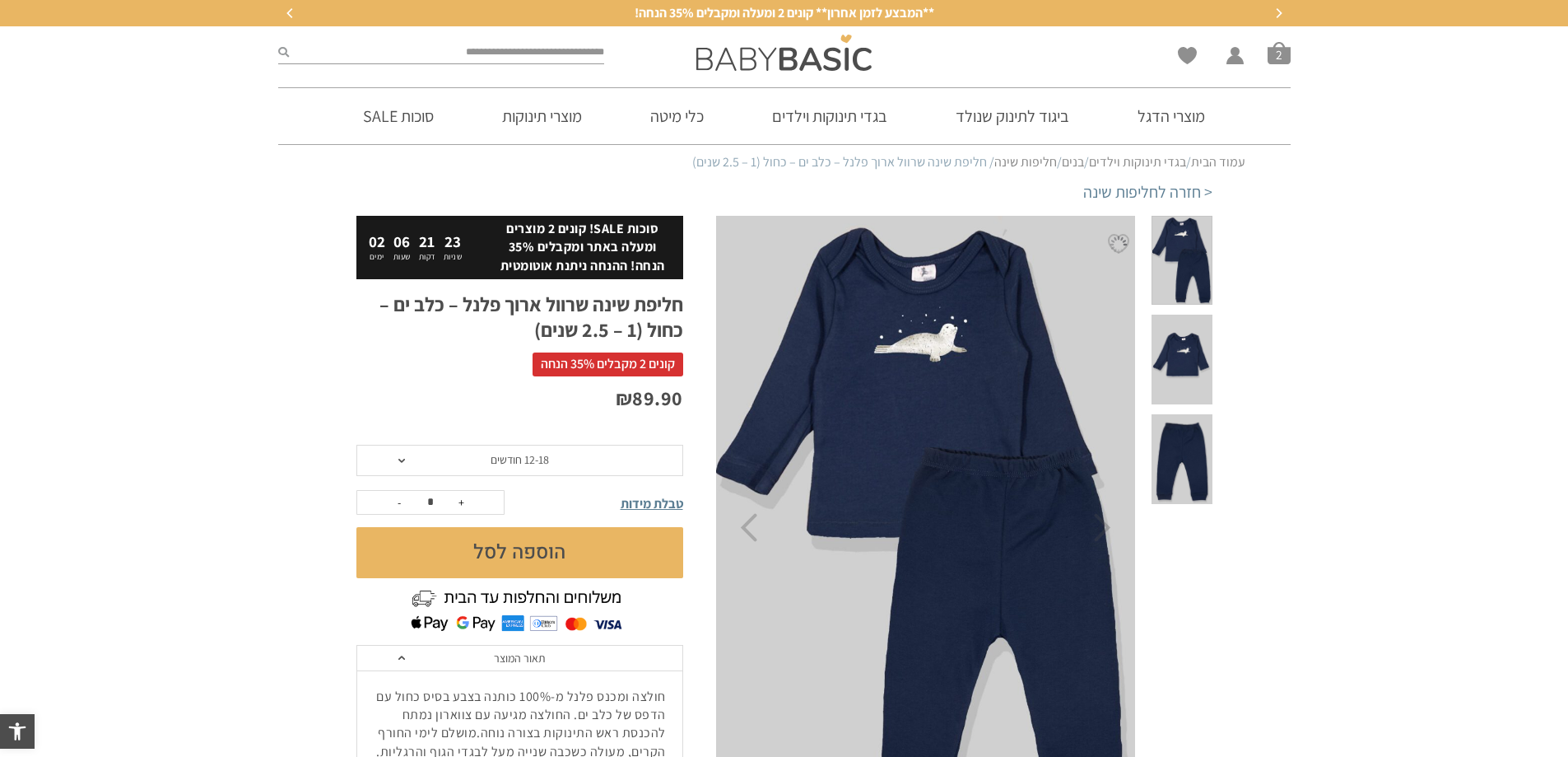
click at [526, 552] on button "הוספה לסל" at bounding box center [520, 552] width 327 height 51
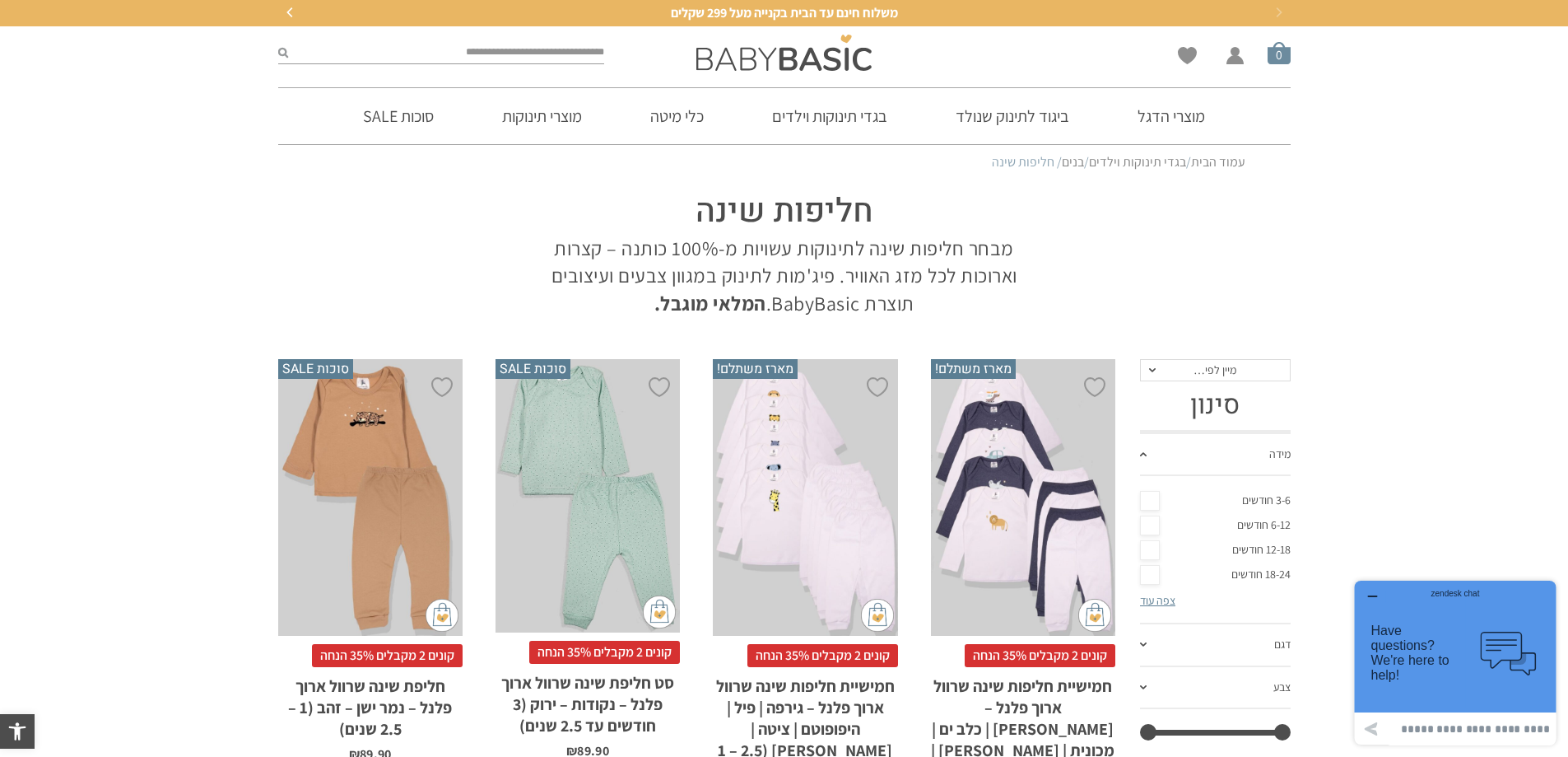
click at [1281, 50] on span "סל קניות" at bounding box center [1279, 53] width 23 height 24
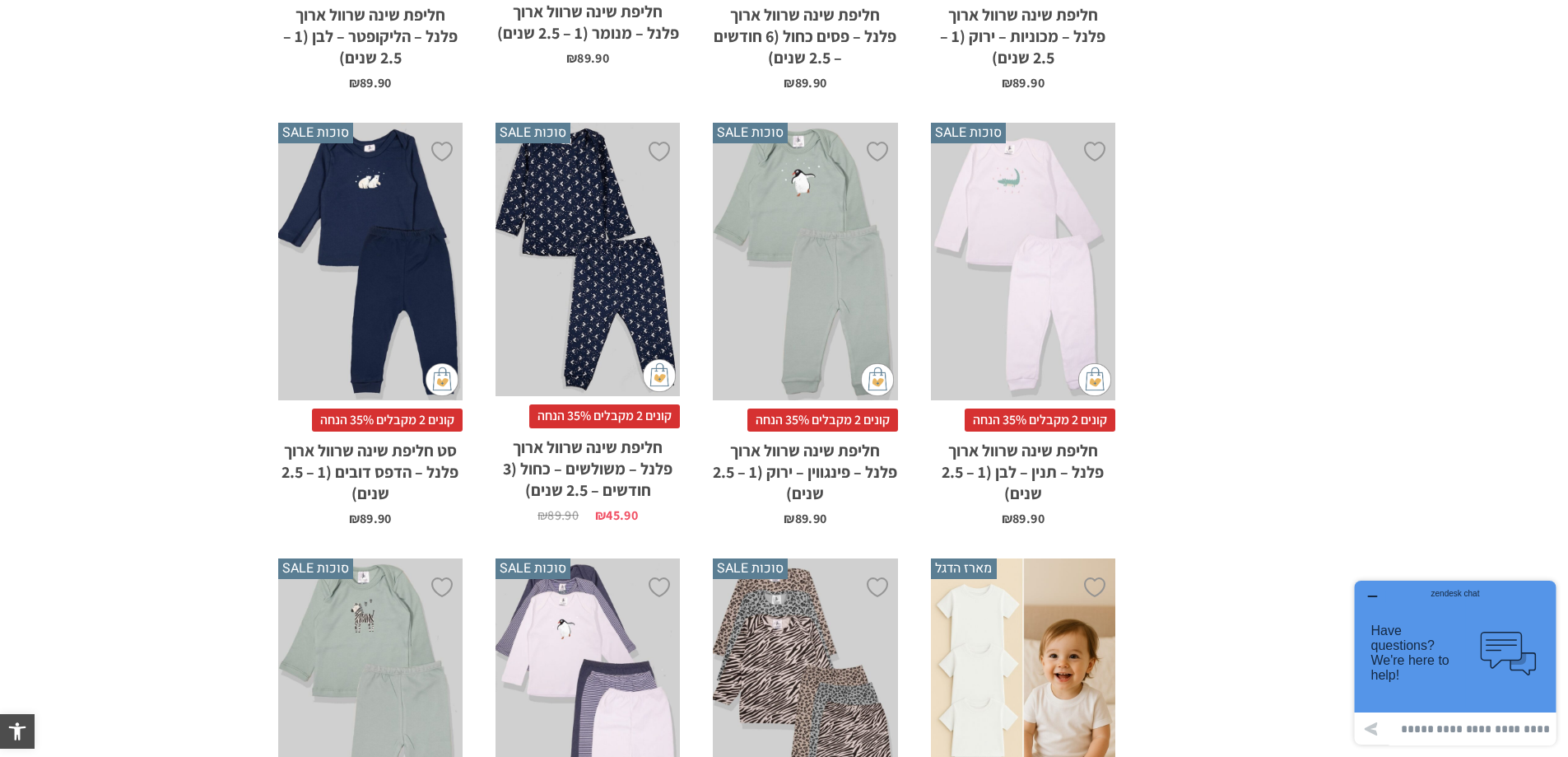
scroll to position [1153, 0]
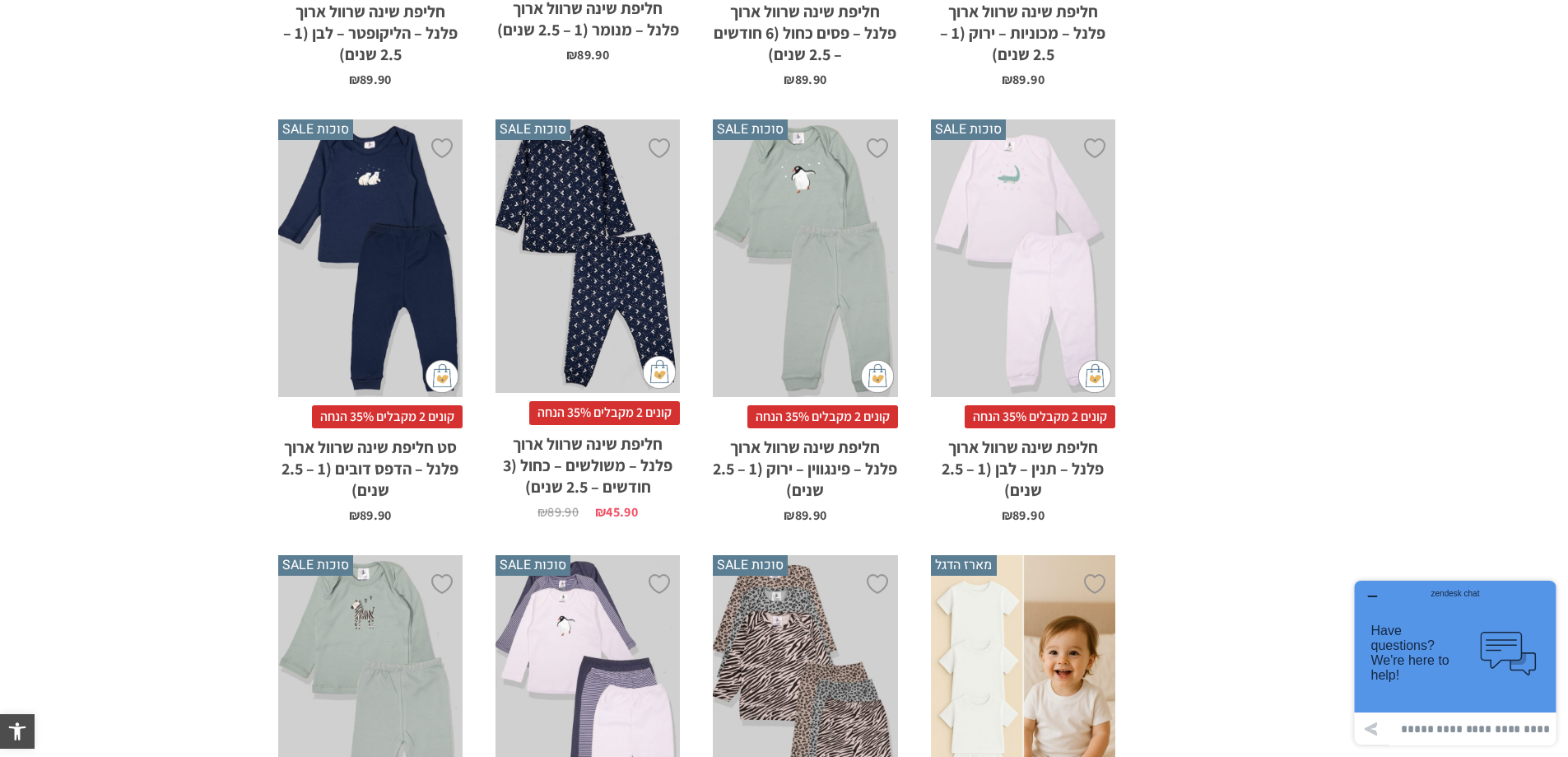
click at [817, 268] on div "x בחירת מידה 12-18m 18-24m 24-30m" at bounding box center [805, 258] width 184 height 277
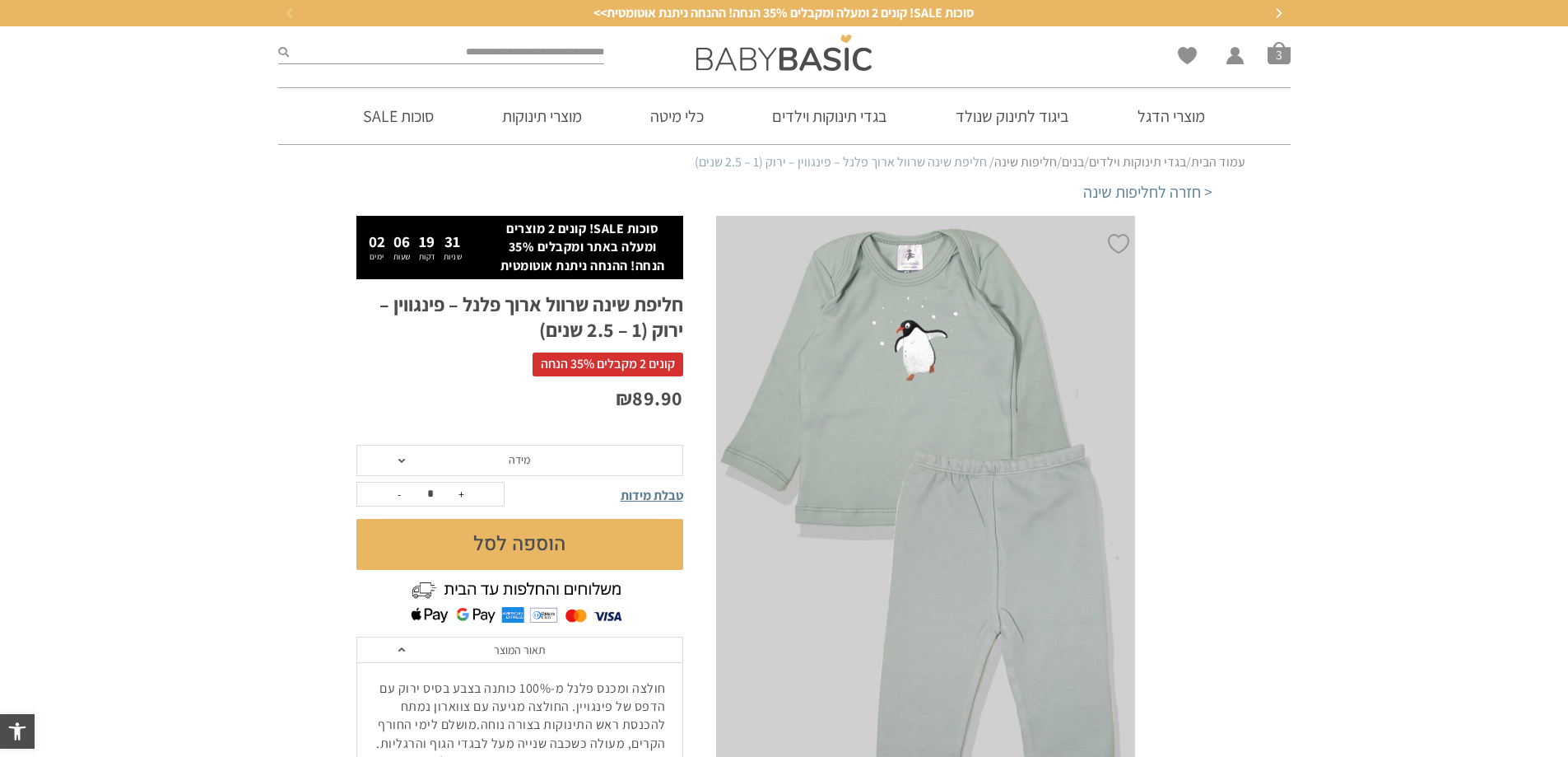
click at [404, 455] on span "מידה" at bounding box center [520, 460] width 327 height 31
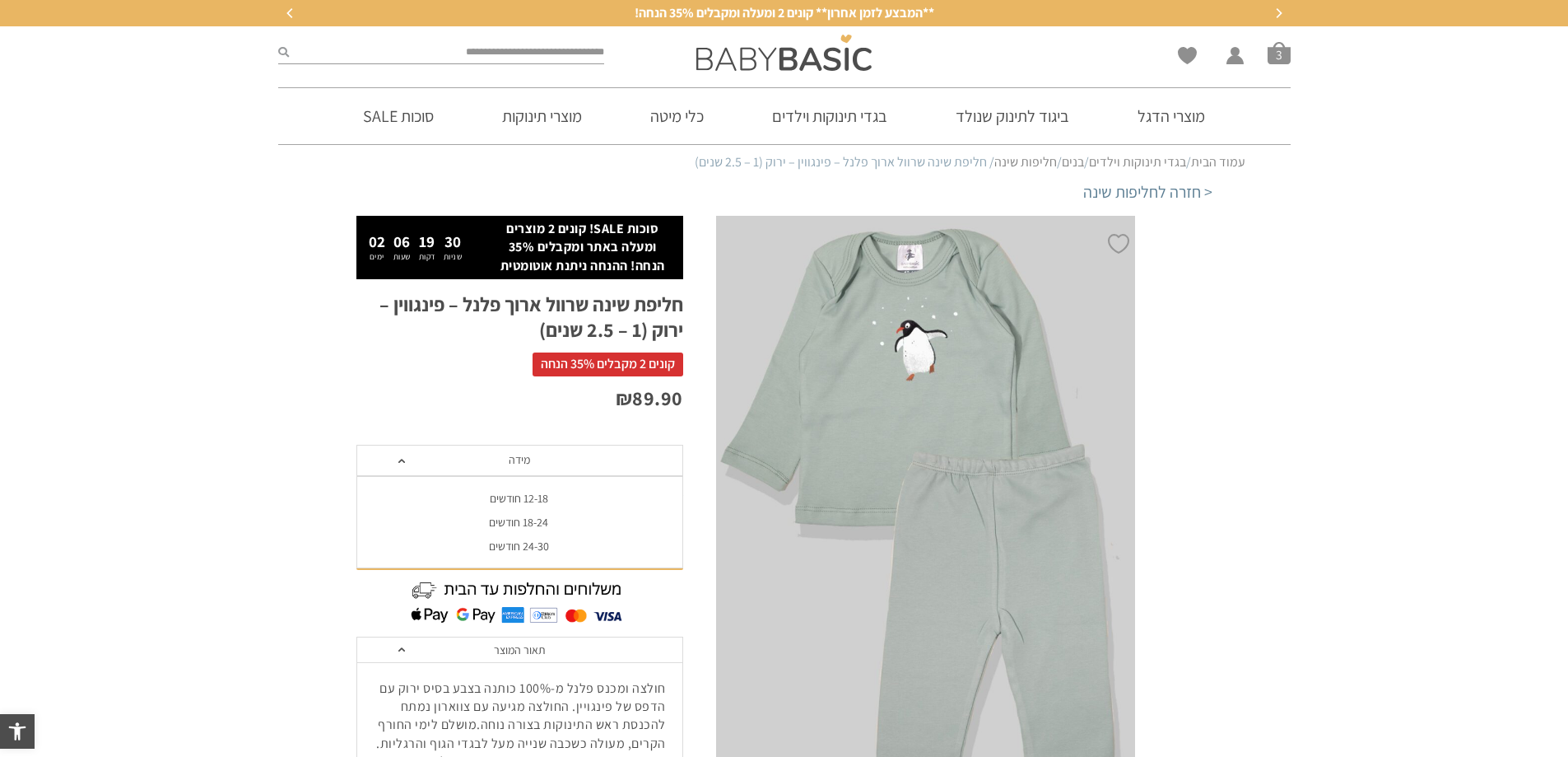
click at [500, 499] on div "12-18 חודשים" at bounding box center [519, 498] width 327 height 14
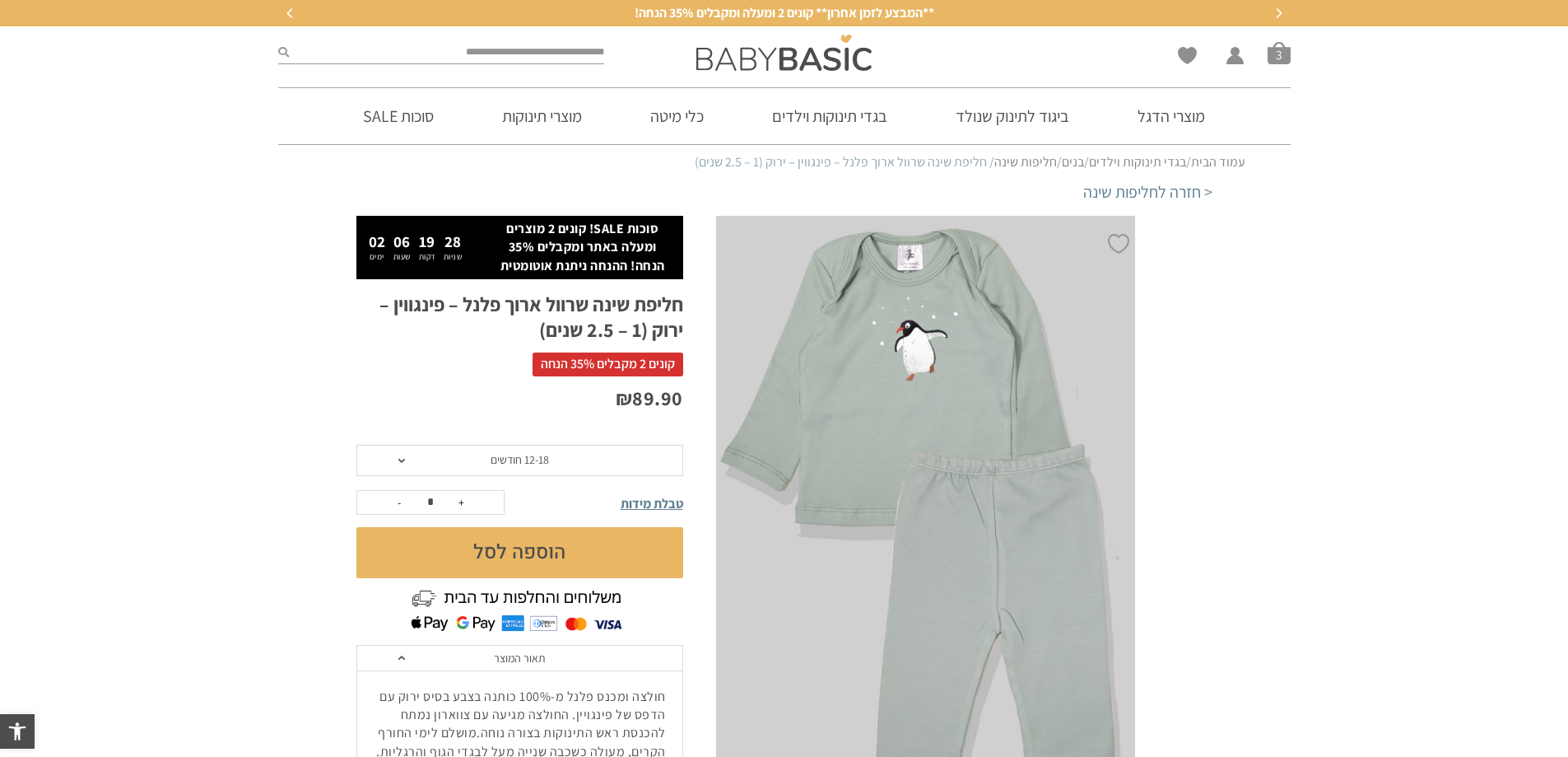
click at [531, 546] on button "הוספה לסל" at bounding box center [520, 552] width 327 height 51
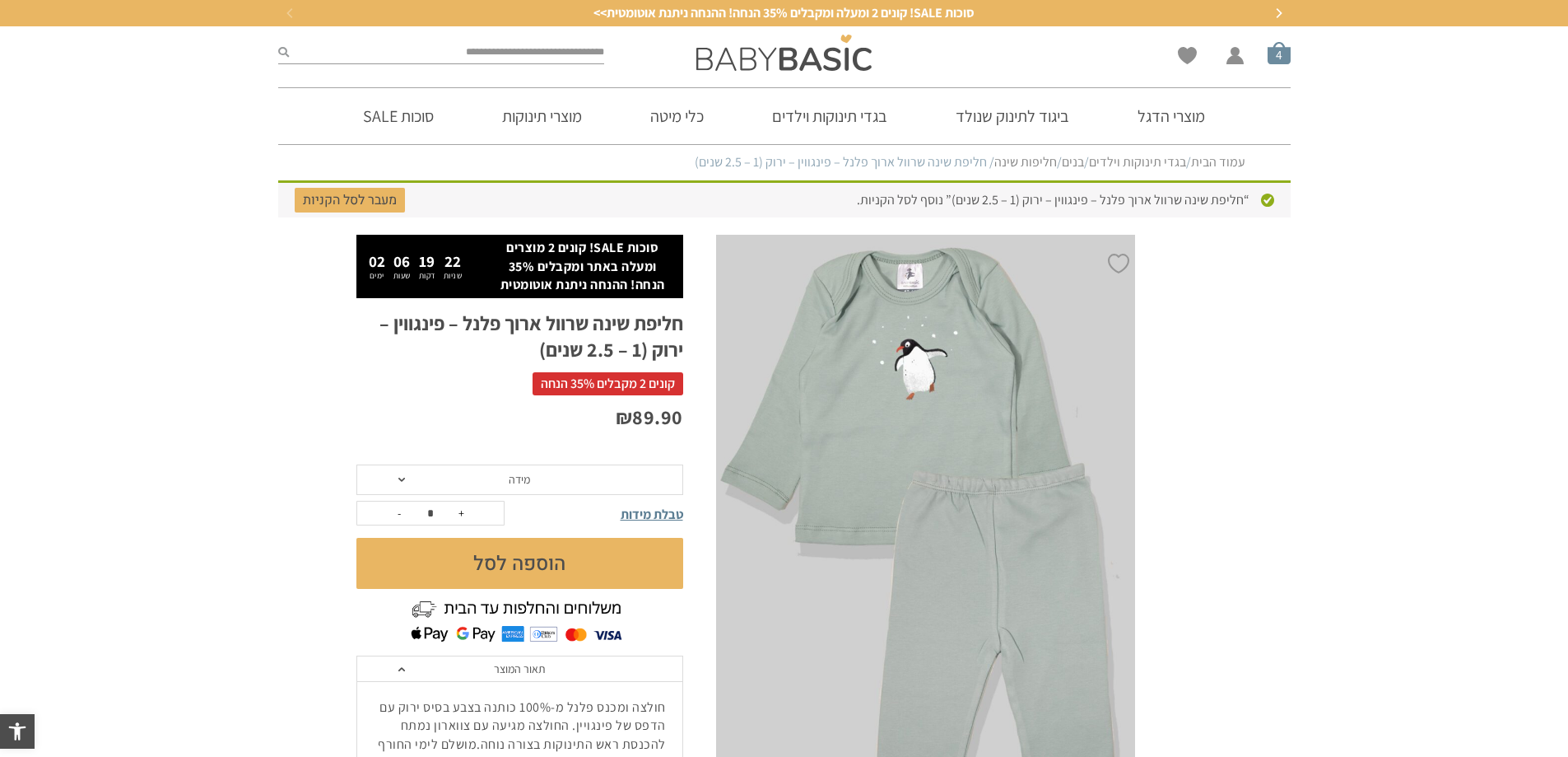
click at [1281, 56] on span "סל קניות" at bounding box center [1279, 53] width 23 height 24
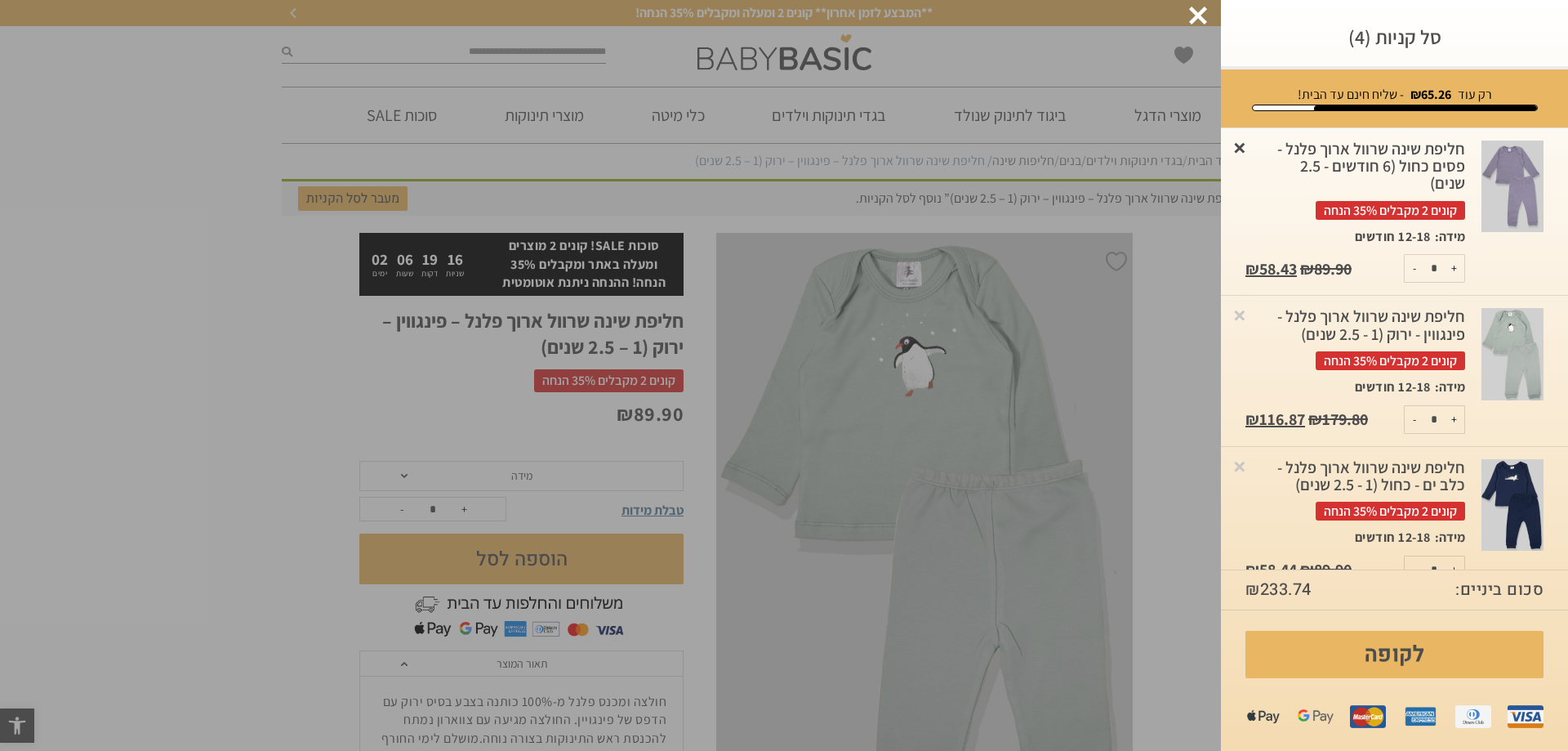
click at [1248, 146] on link "×" at bounding box center [1239, 147] width 17 height 17
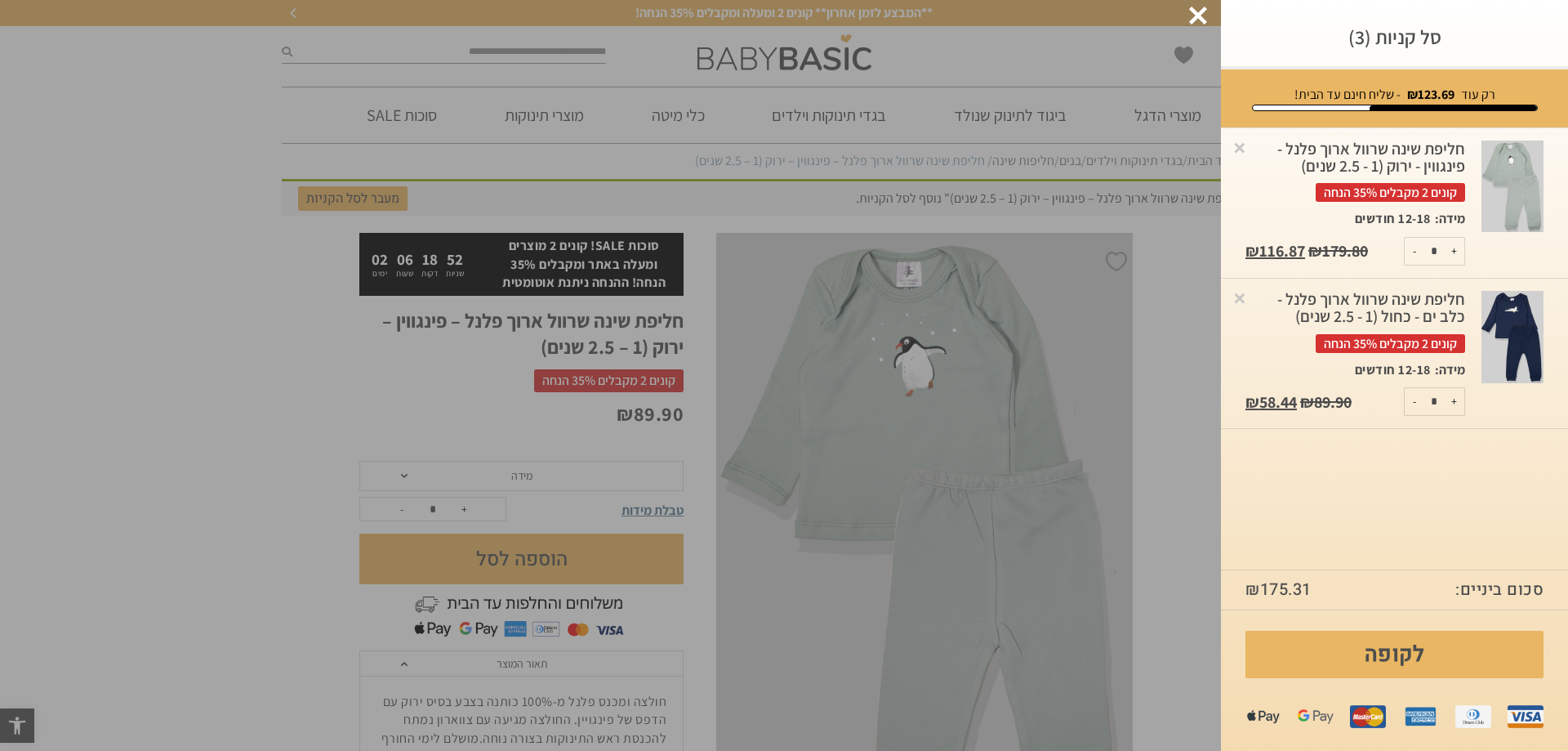
click at [1415, 250] on button "-" at bounding box center [1415, 252] width 20 height 27
type input "*"
click at [1203, 16] on div at bounding box center [1197, 16] width 18 height 18
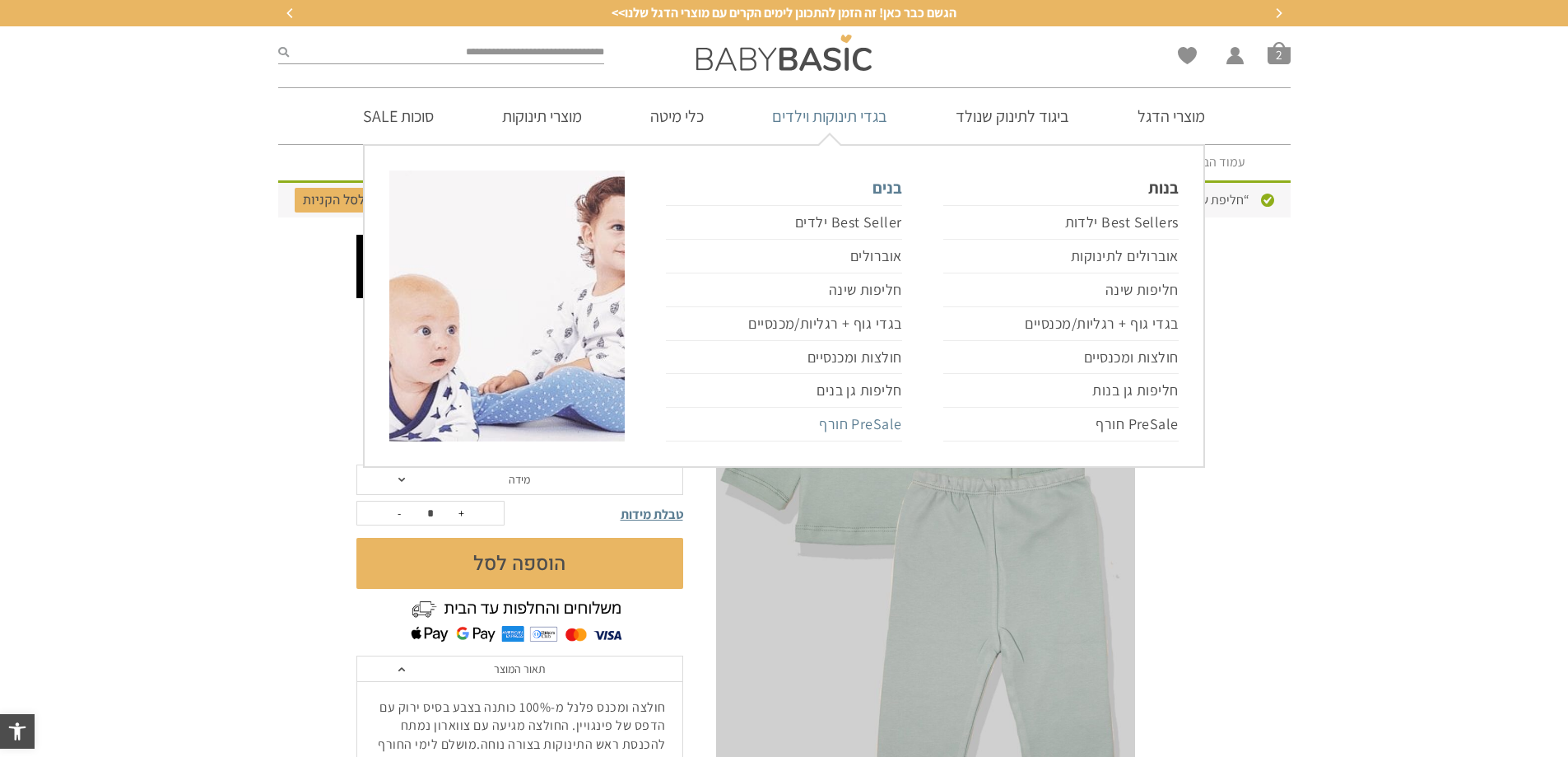
click at [868, 422] on link "PreSale חורף" at bounding box center [783, 424] width 236 height 33
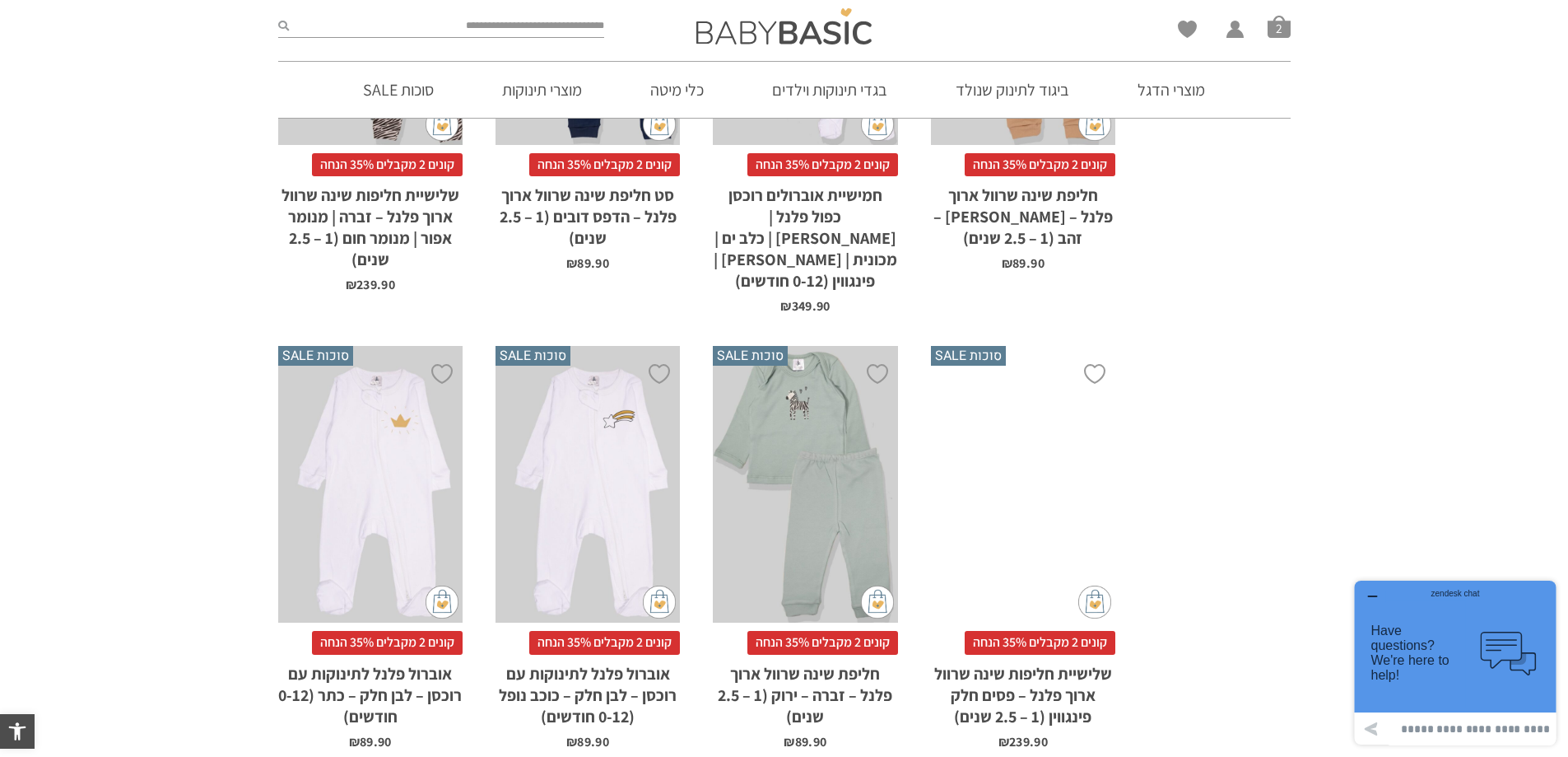
scroll to position [3871, 0]
